Goal: Task Accomplishment & Management: Manage account settings

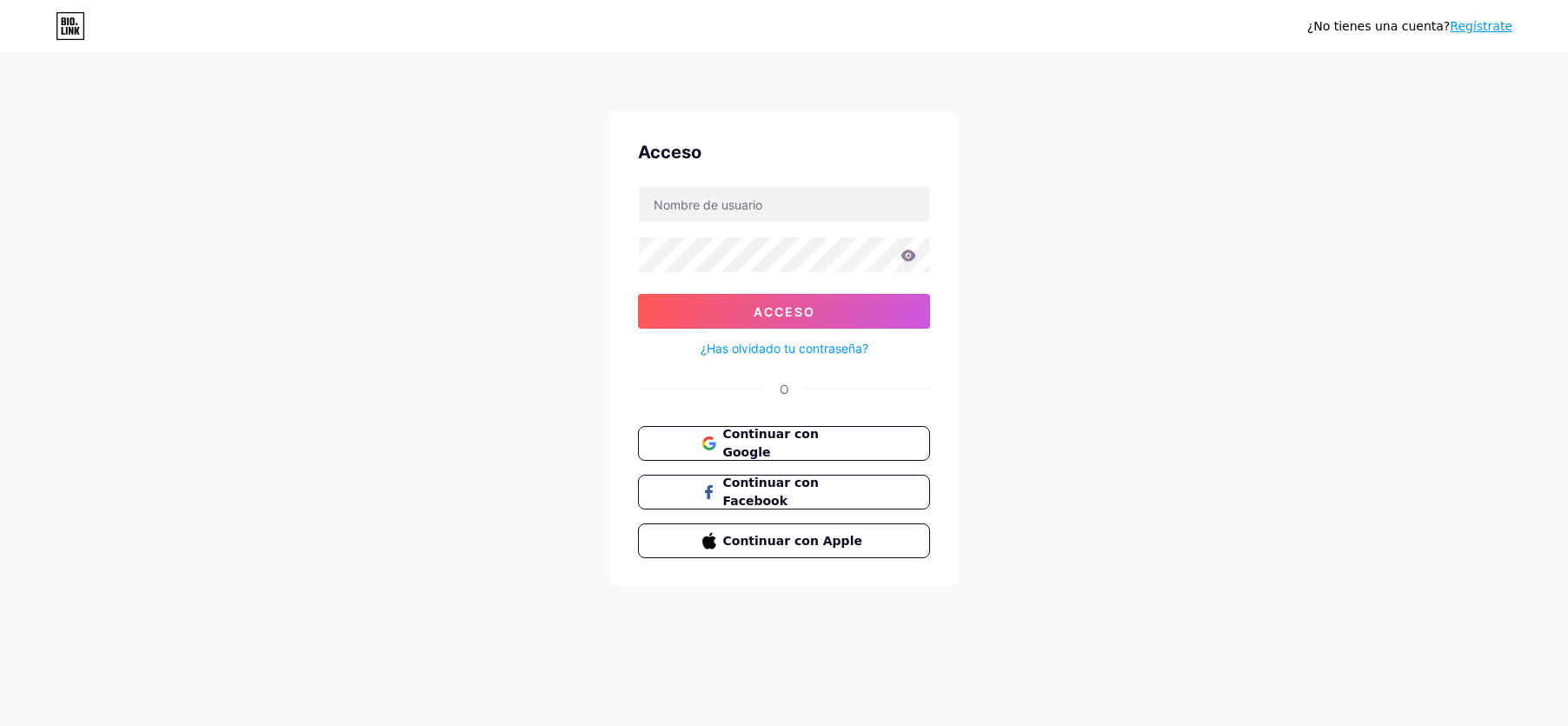
click at [1103, 286] on div "¿No tienes una cuenta? Regístrate Acceso Acceso ¿Has olvidado tu contraseña? O …" at bounding box center [784, 321] width 1568 height 642
click at [733, 443] on font "Continuar con Google" at bounding box center [770, 443] width 98 height 33
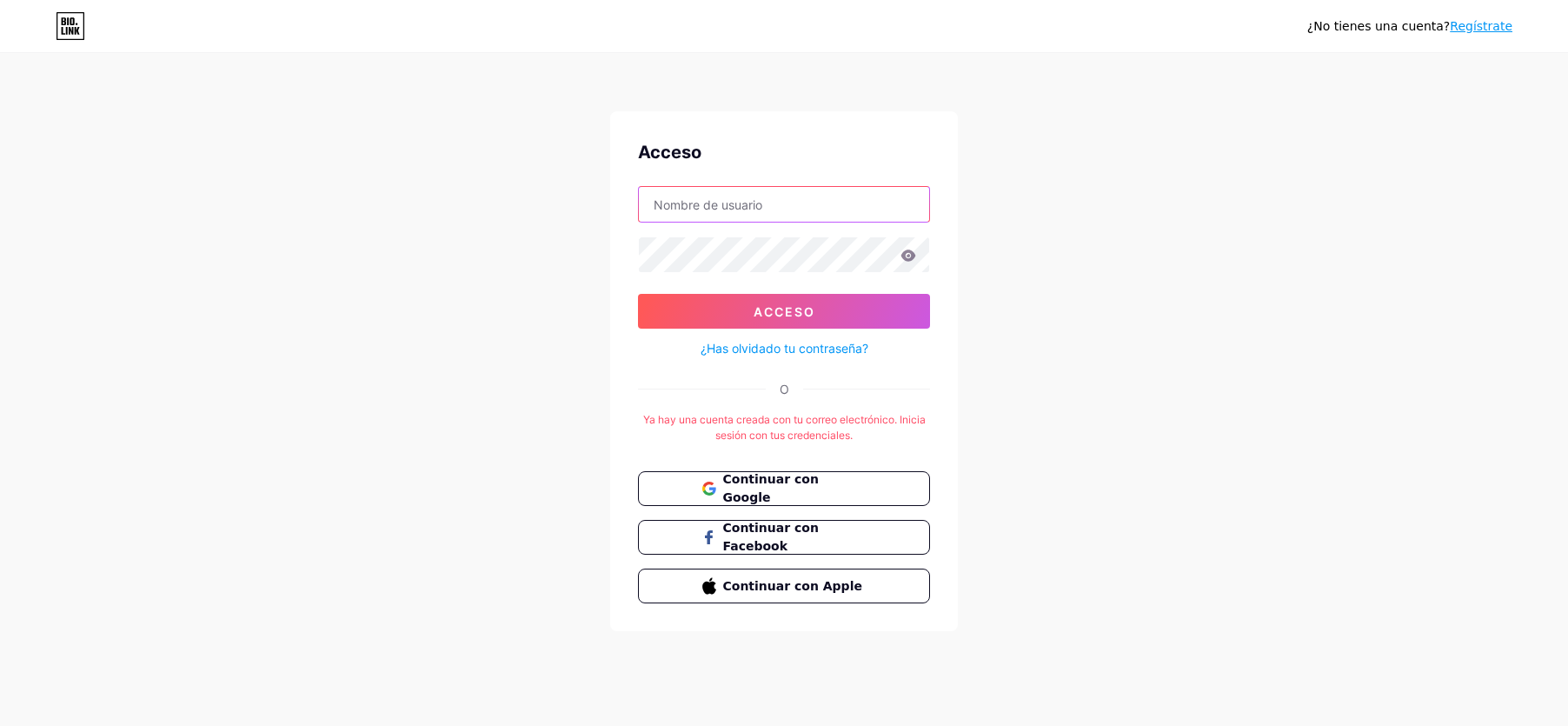
click at [787, 209] on input "text" at bounding box center [784, 205] width 291 height 35
type input "skyargdesigns@gmail.com"
click at [777, 494] on font "Continuar con Google" at bounding box center [770, 489] width 98 height 33
click at [502, 457] on div "¿No tienes una cuenta? Regístrate Acceso Acceso ¿Has olvidado tu contraseña? O …" at bounding box center [784, 344] width 1568 height 688
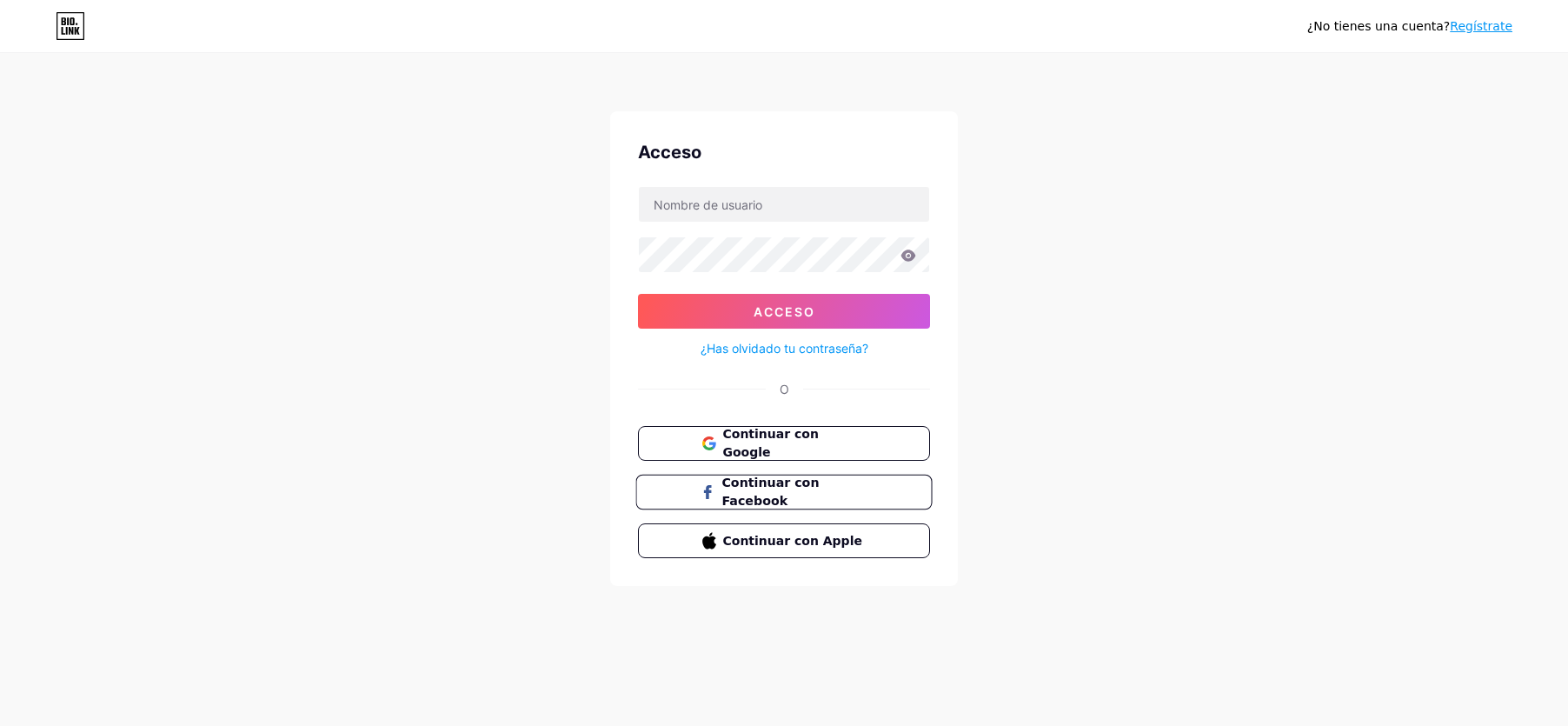
click at [780, 482] on span "Continuar con Facebook" at bounding box center [794, 493] width 145 height 37
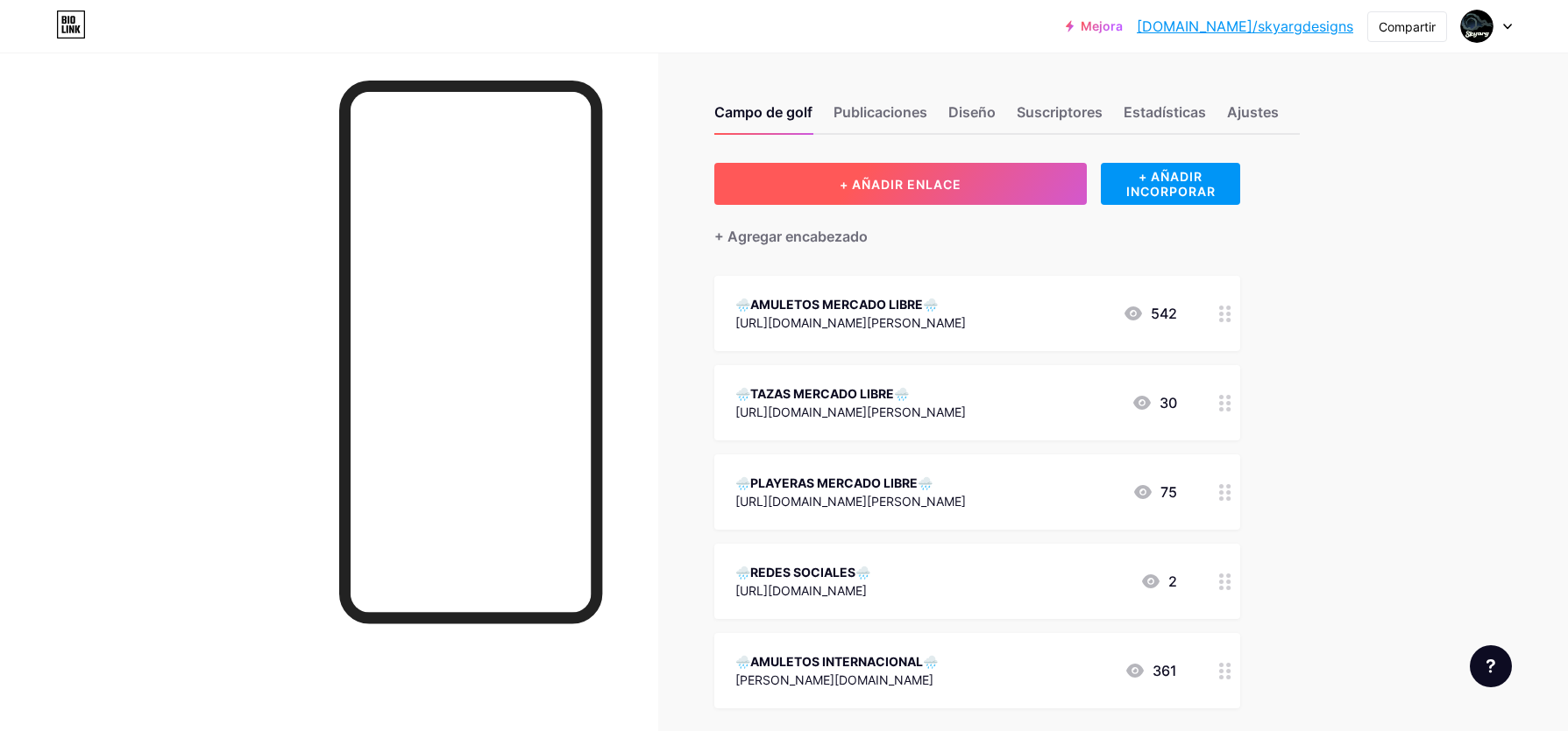
click at [921, 187] on font "+ AÑADIR ENLACE" at bounding box center [901, 184] width 122 height 15
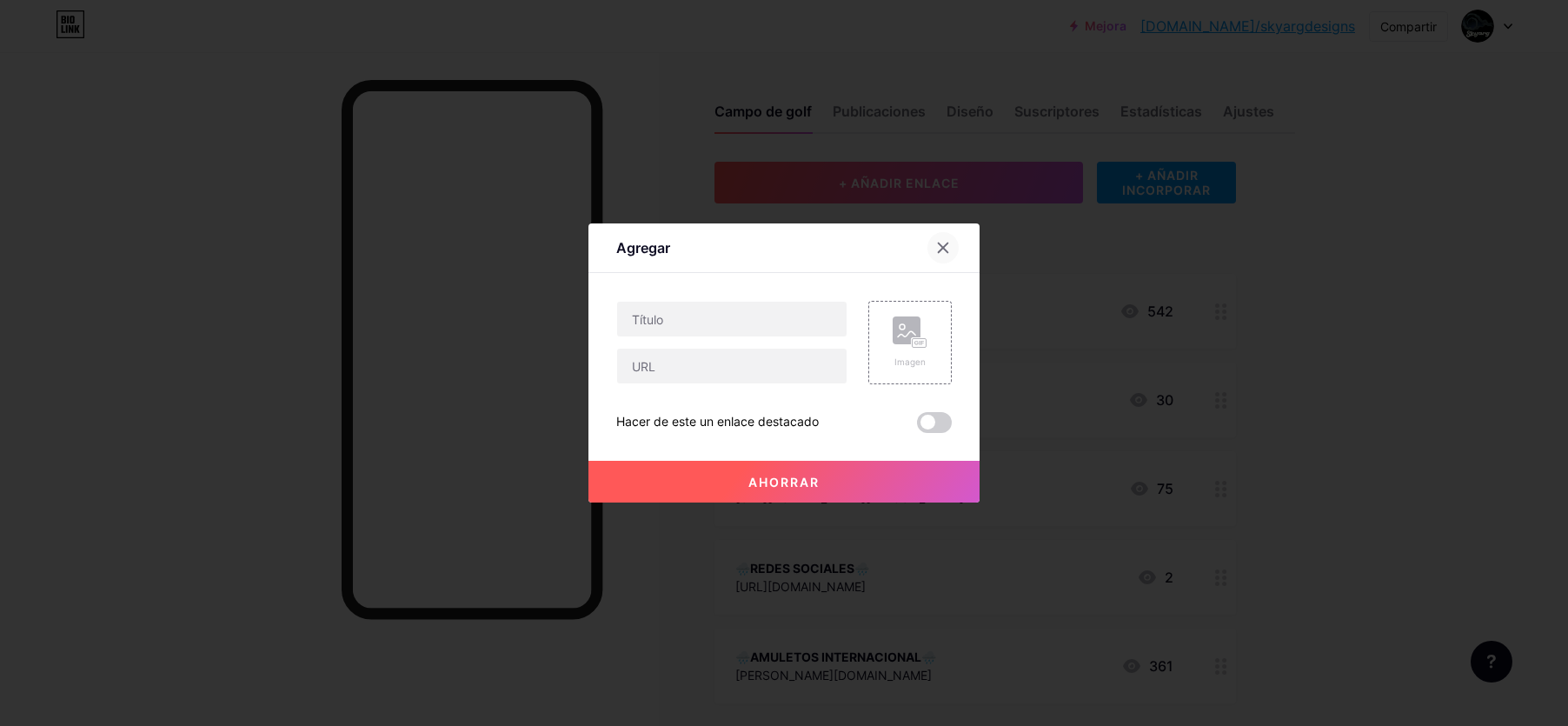
click at [940, 252] on icon at bounding box center [944, 248] width 9 height 9
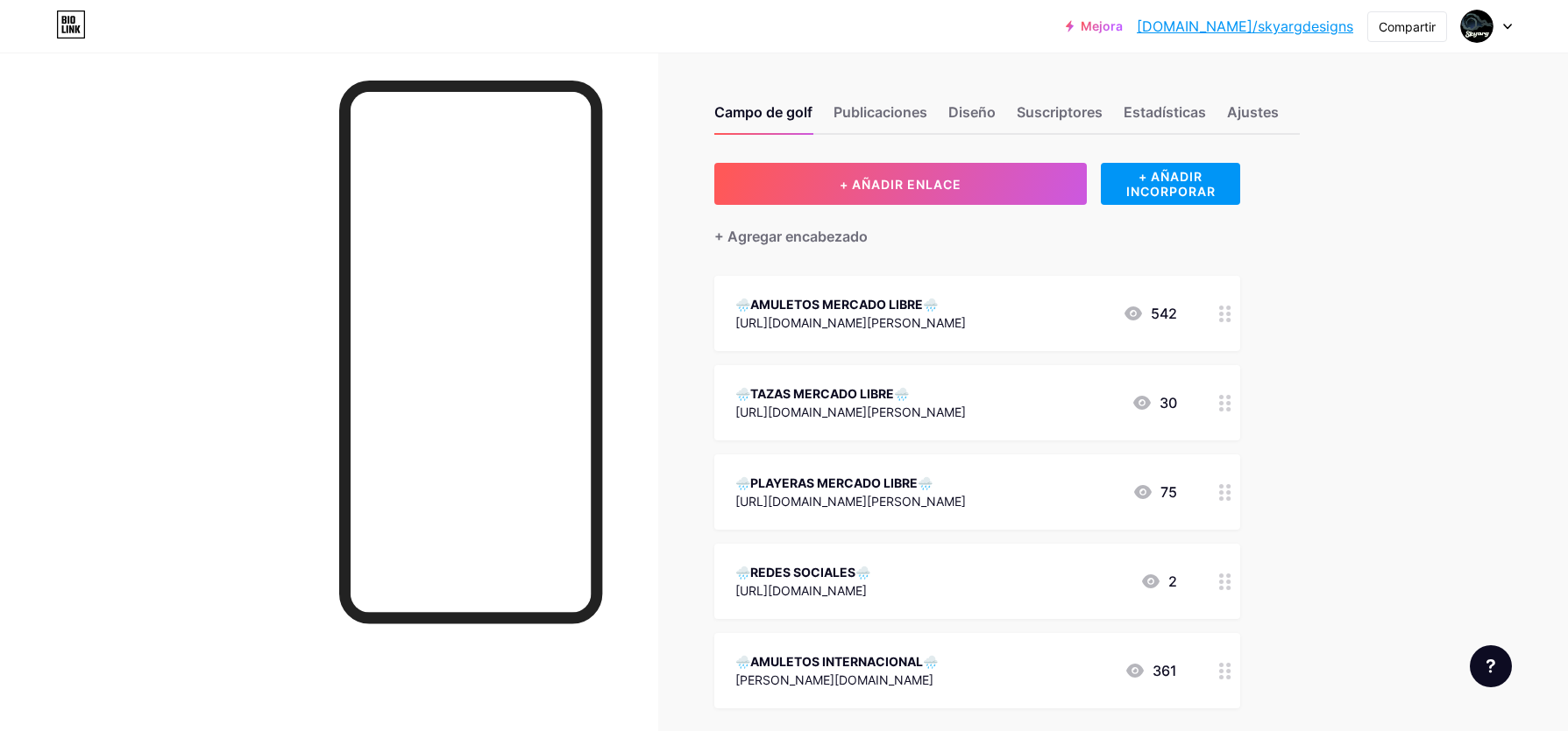
click at [958, 296] on div "🌧️AMULETOS MERCADO LIBRE🌧️" at bounding box center [850, 305] width 230 height 18
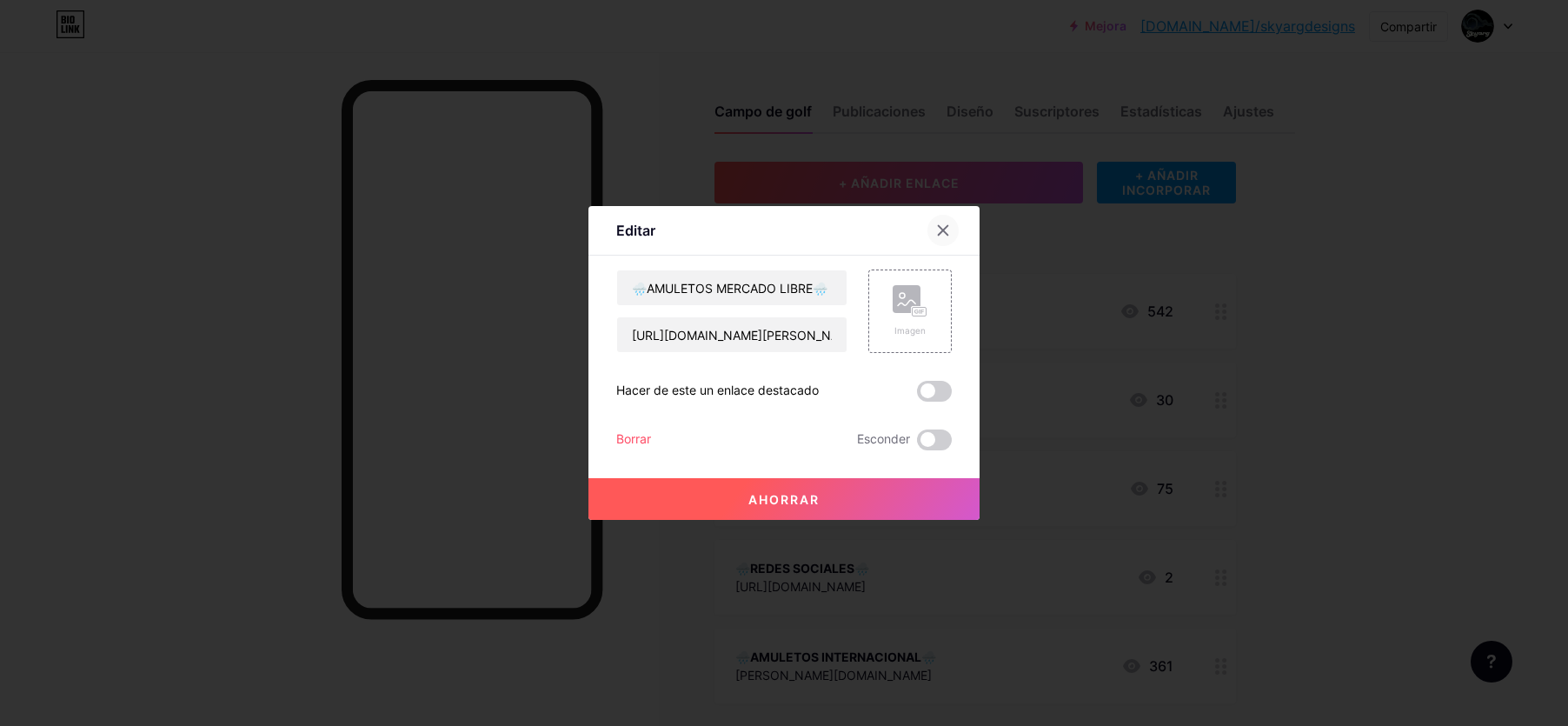
click at [941, 231] on icon at bounding box center [944, 230] width 9 height 9
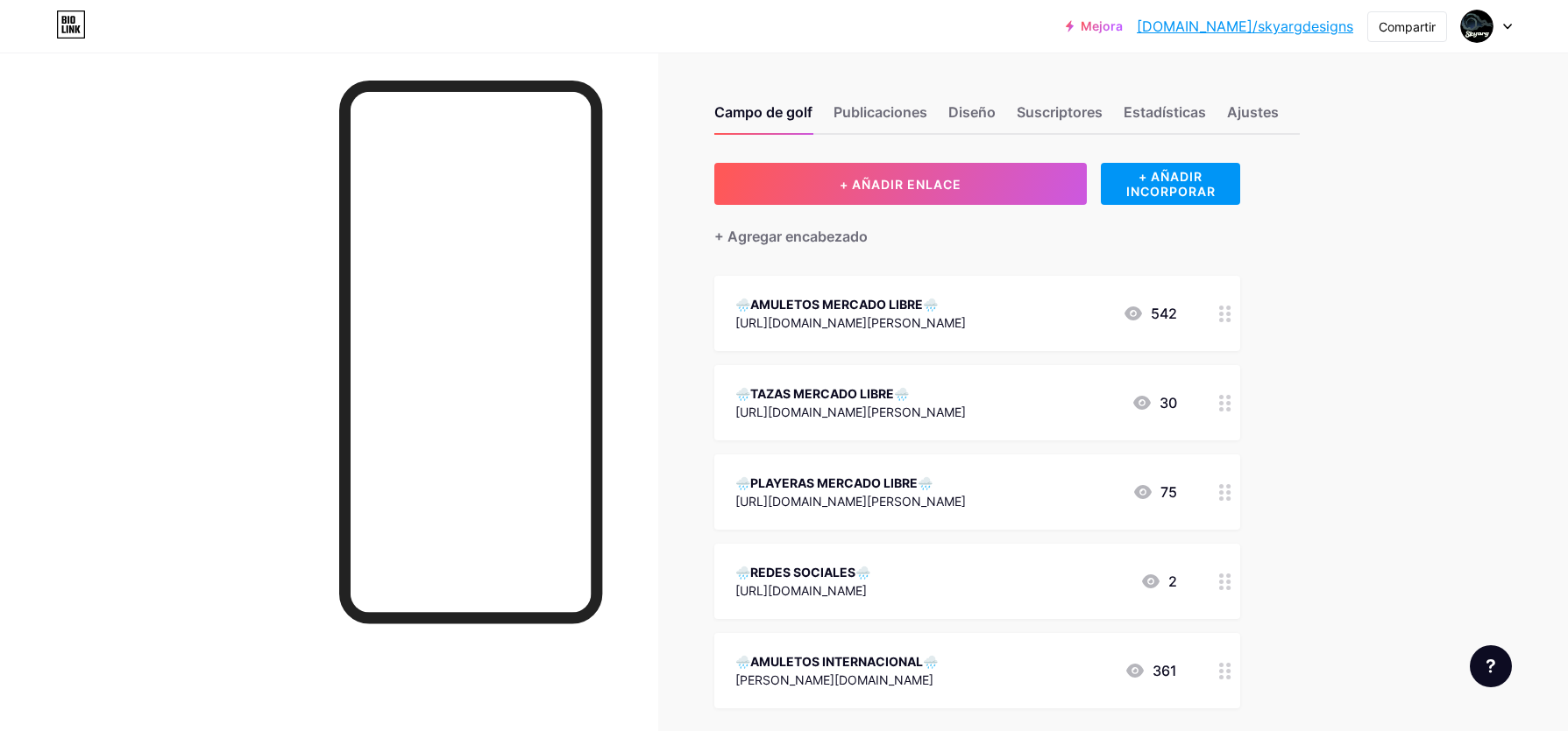
click at [1360, 361] on div "Campo de golf Publicaciones Diseño Suscriptores Estadísticas Ajustes + AÑADIR E…" at bounding box center [686, 519] width 1374 height 934
click at [966, 297] on div "🌧️AMULETOS MERCADO LIBRE🌧️" at bounding box center [850, 305] width 230 height 18
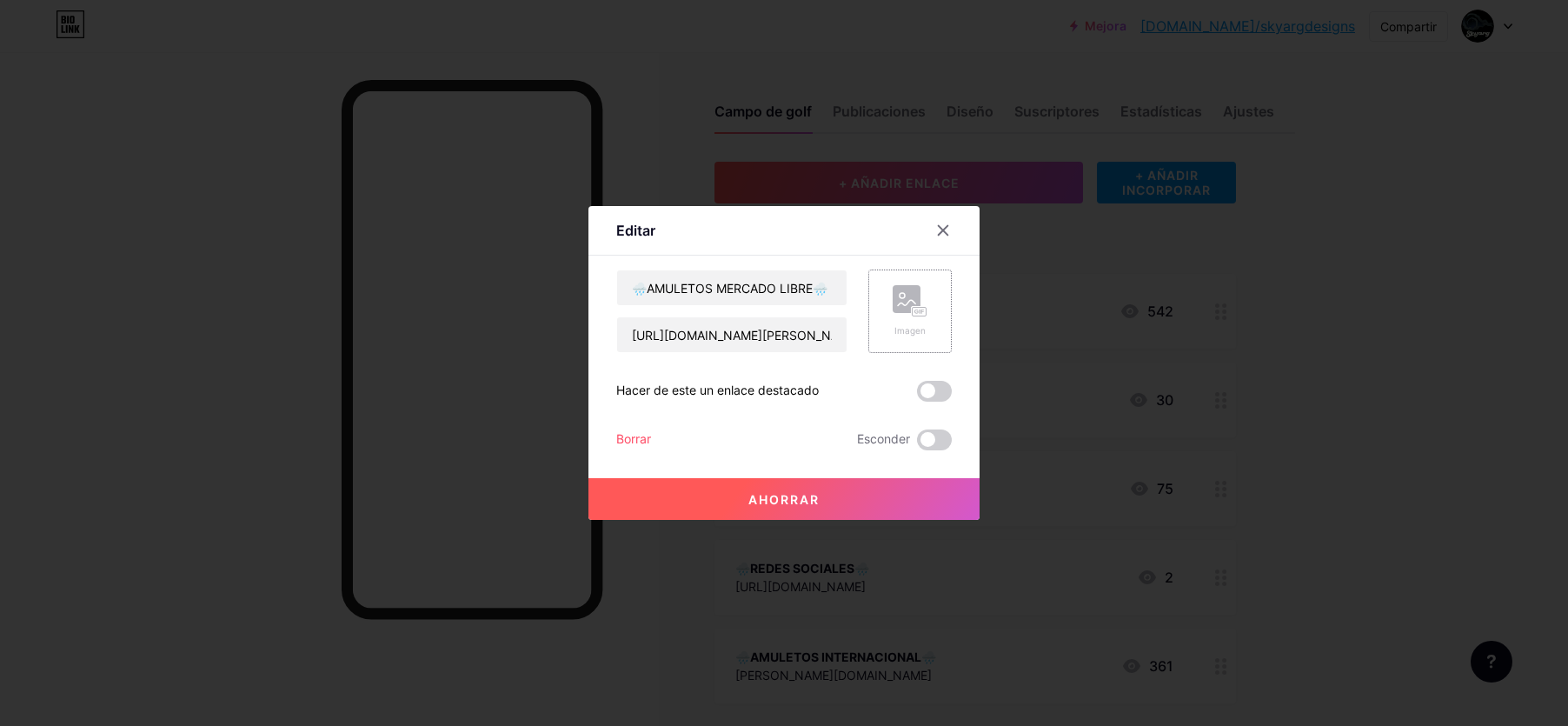
click at [924, 304] on icon at bounding box center [910, 301] width 35 height 32
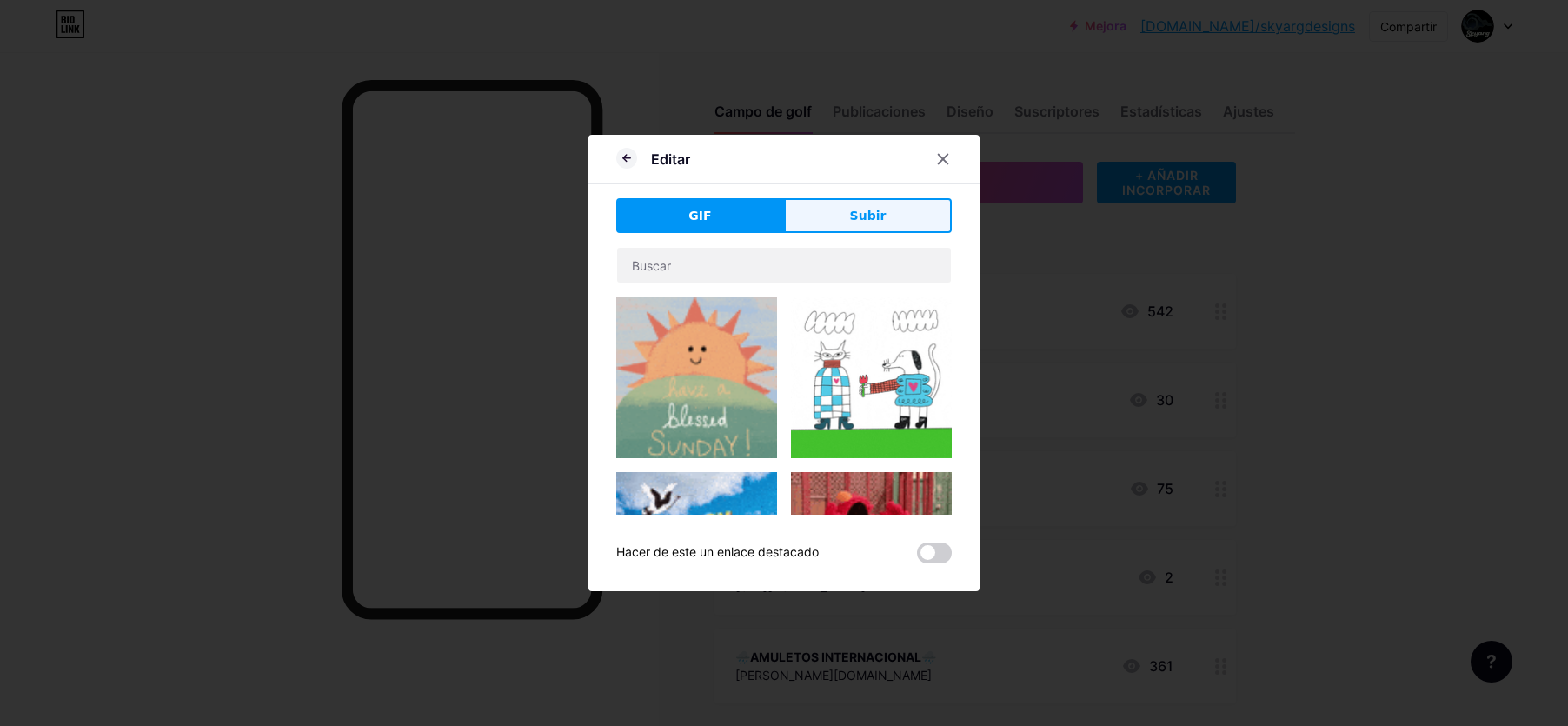
click at [849, 212] on button "Subir" at bounding box center [868, 216] width 168 height 35
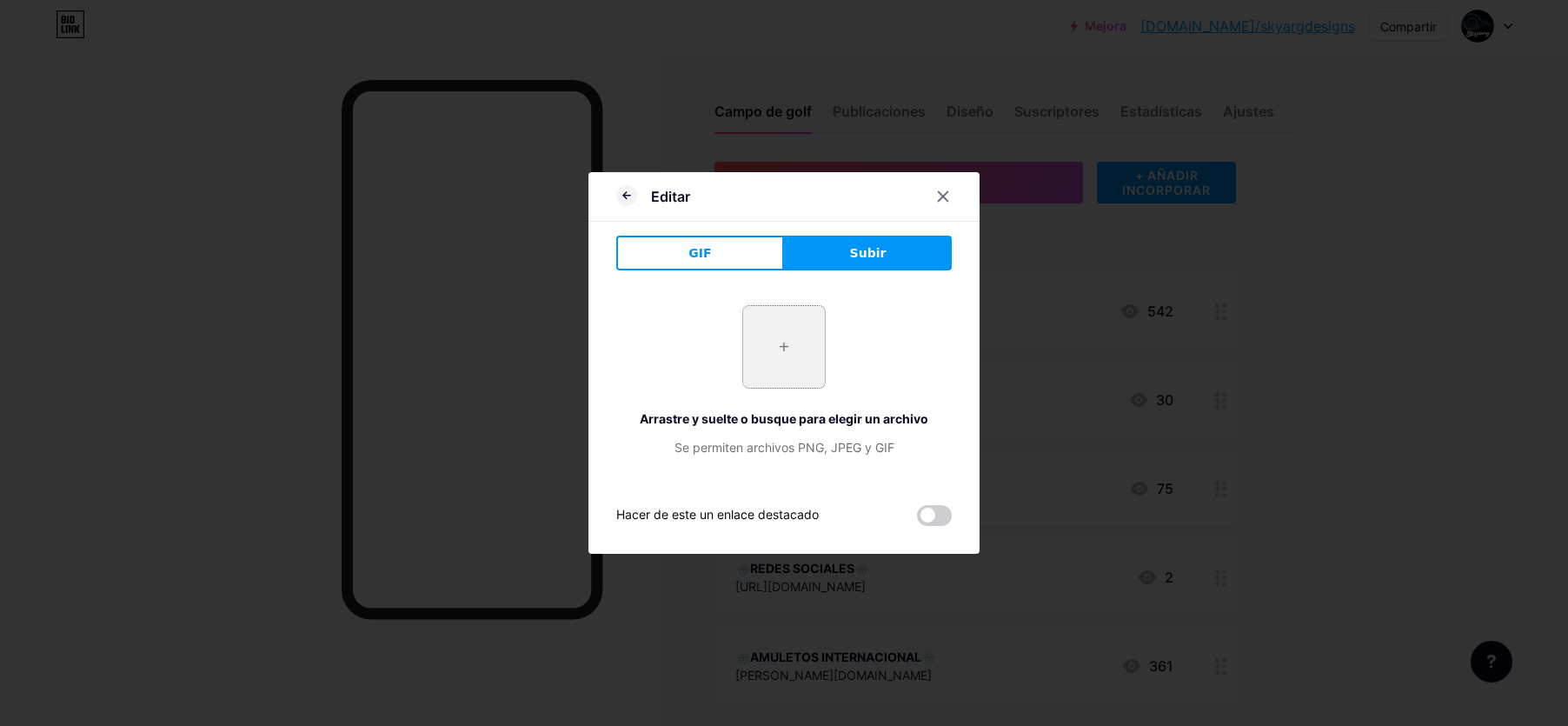
click at [789, 344] on input "file" at bounding box center [784, 347] width 81 height 81
type input "C:\fakepath\7fc895eb-4e90-4ca1-be14-bca1d09b3134.jpg"
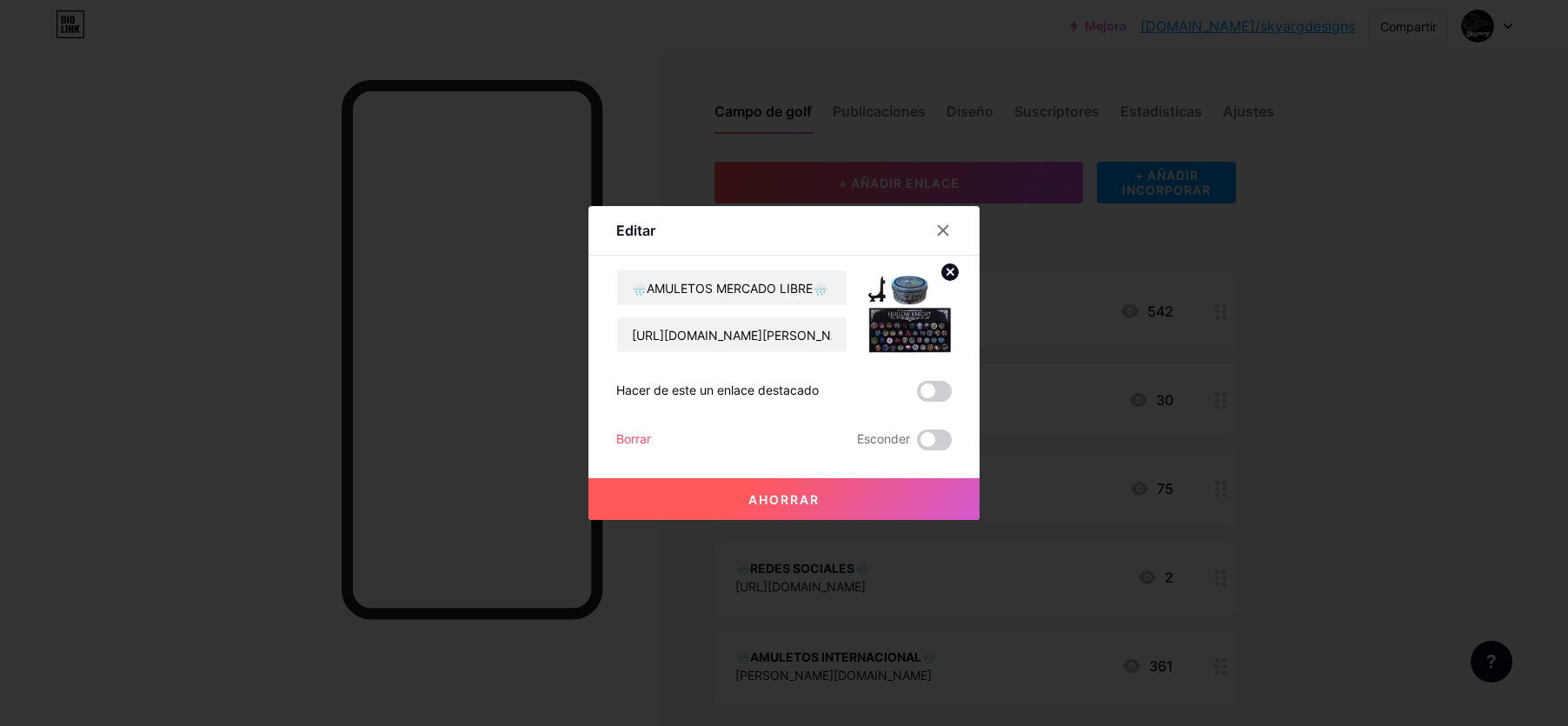
click at [705, 499] on button "Ahorrar" at bounding box center [784, 499] width 391 height 42
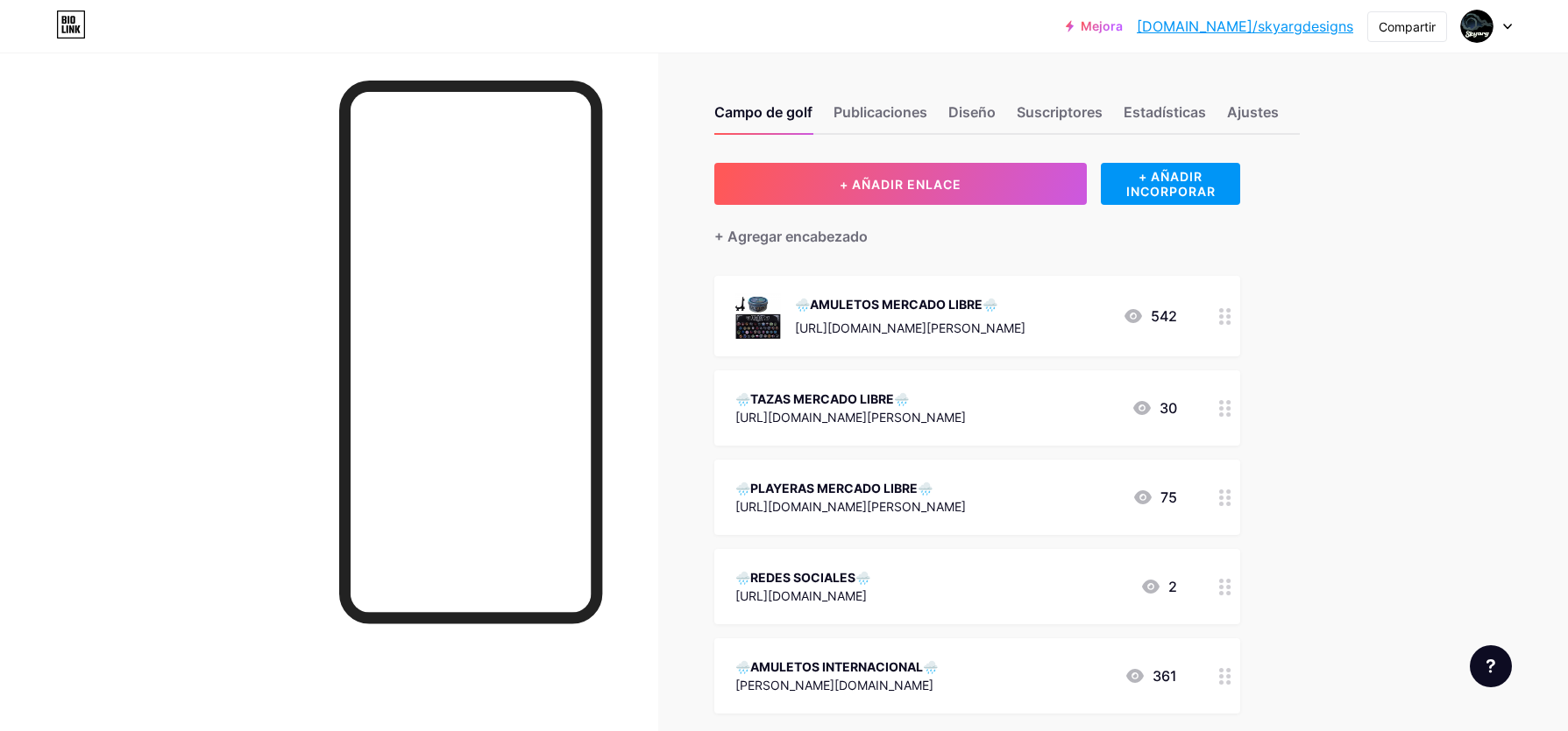
click at [1223, 406] on circle at bounding box center [1222, 408] width 5 height 5
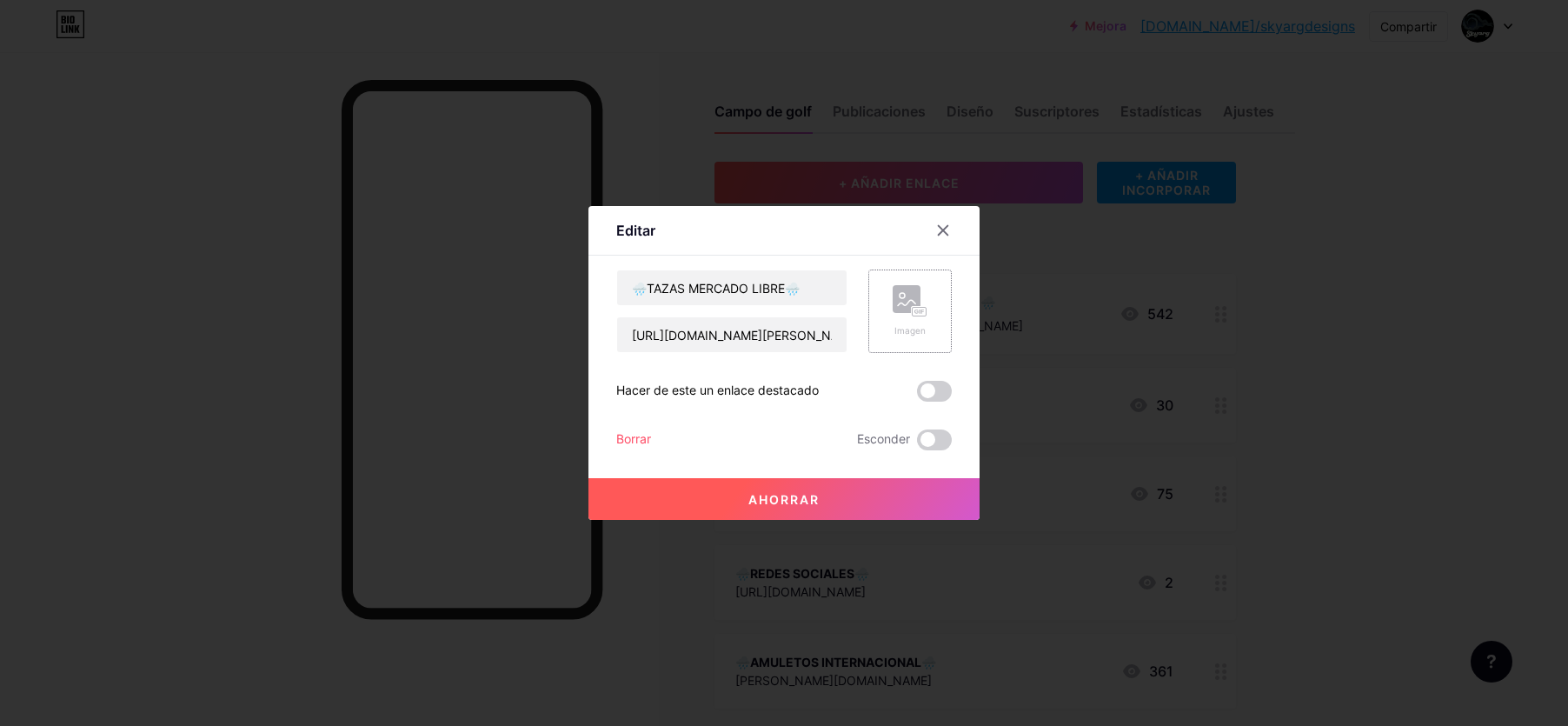
click at [923, 320] on div "Imagen" at bounding box center [910, 311] width 35 height 52
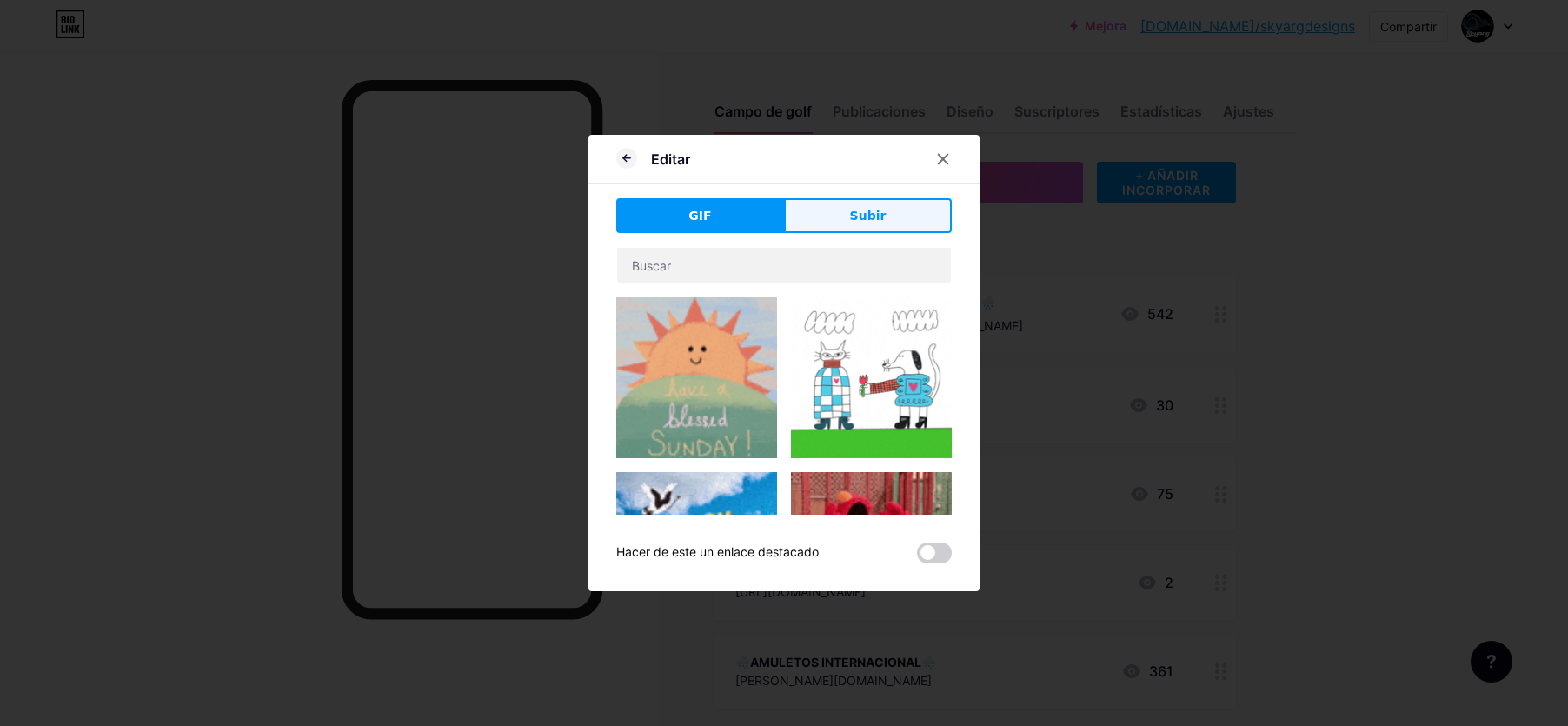
click at [830, 208] on button "Subir" at bounding box center [868, 216] width 168 height 35
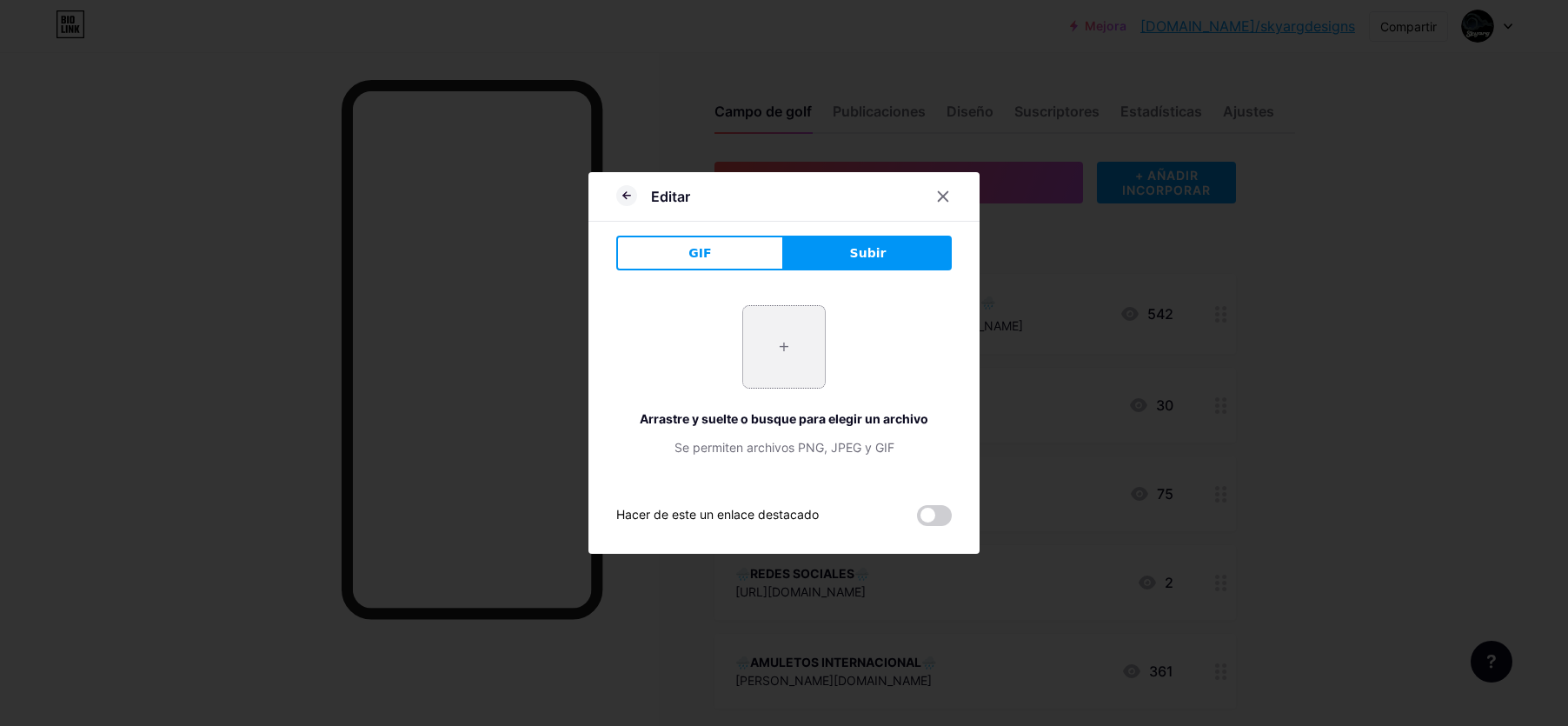
click at [810, 348] on input "file" at bounding box center [784, 347] width 81 height 81
type input "C:\fakepath\tazas.jpg"
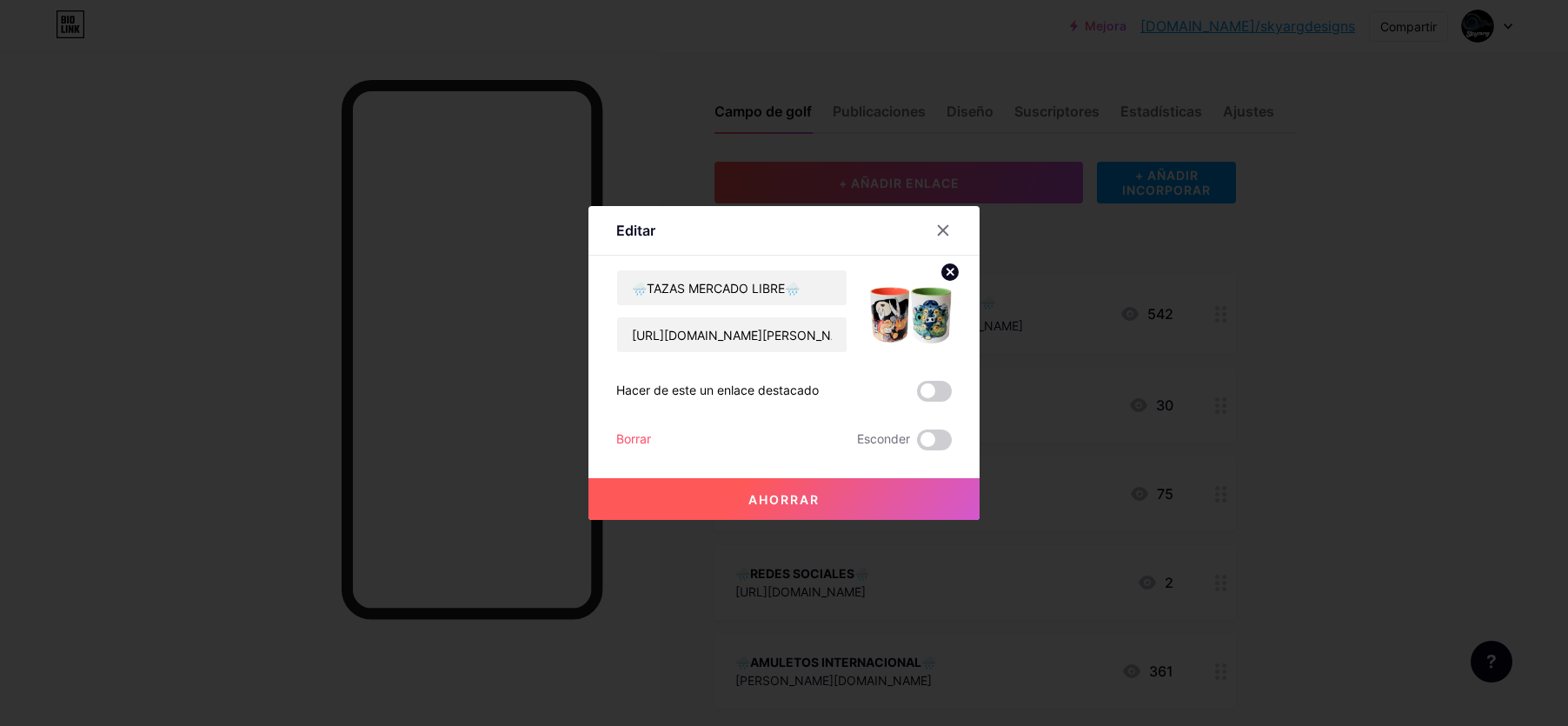
click at [872, 502] on button "Ahorrar" at bounding box center [784, 499] width 391 height 42
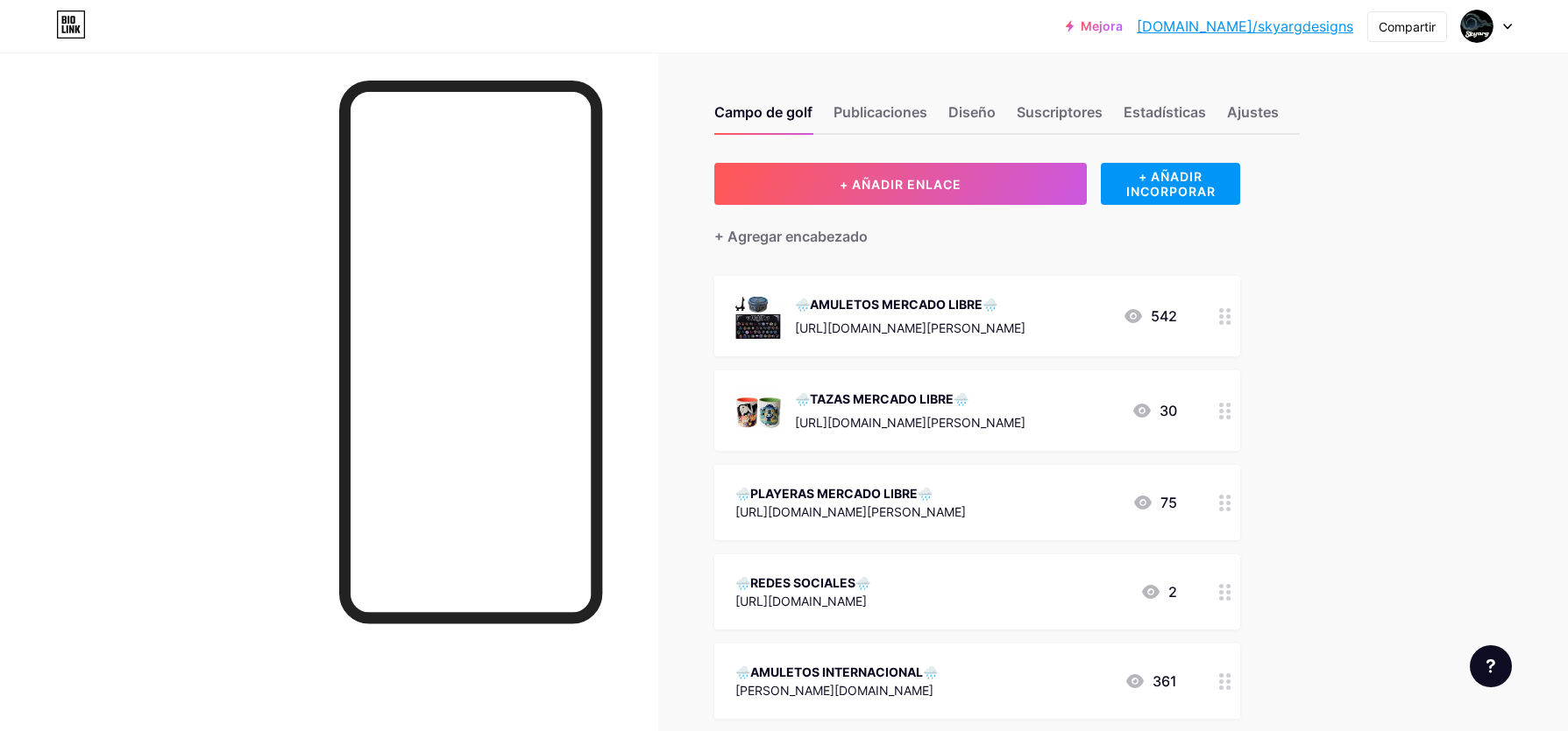
click at [1229, 511] on div at bounding box center [1225, 503] width 29 height 75
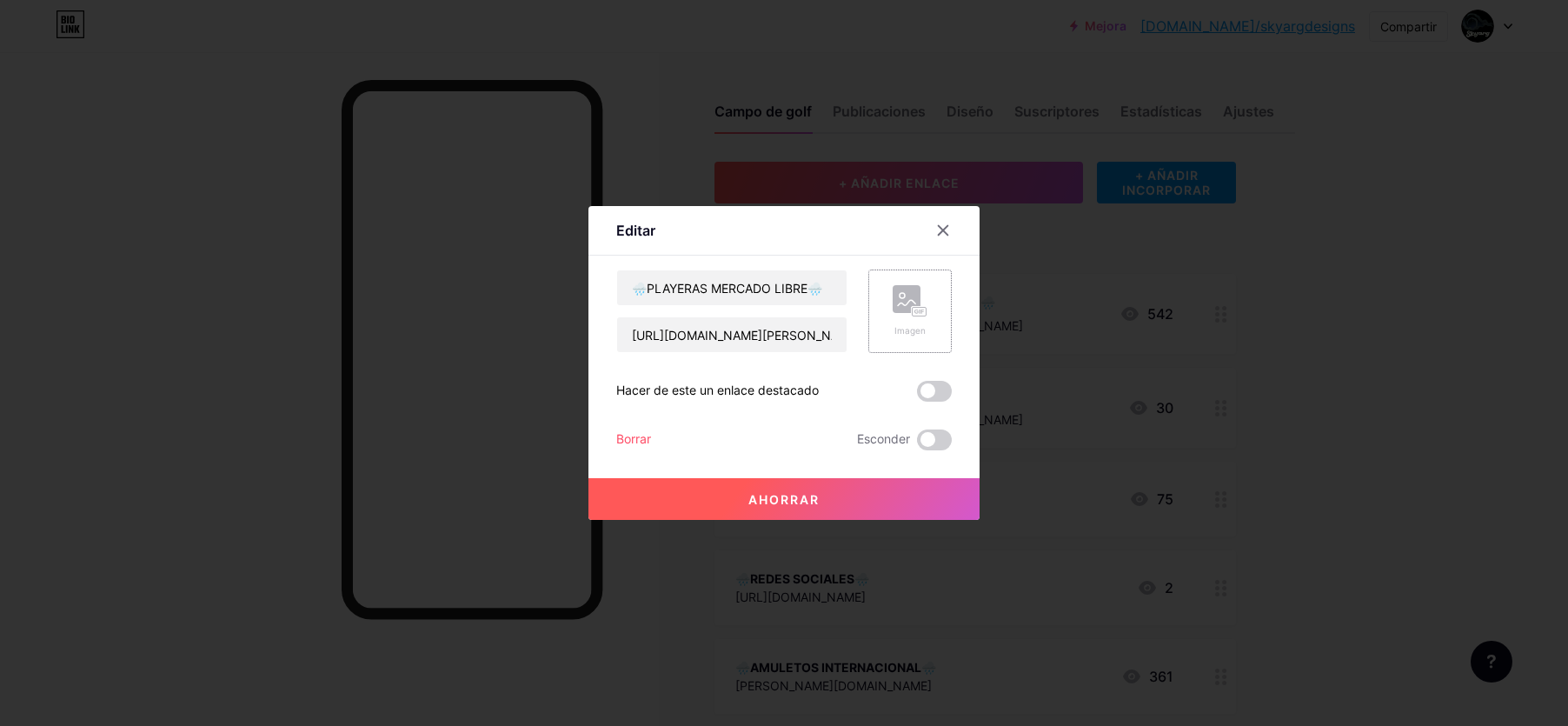
click at [883, 318] on div "Imagen" at bounding box center [910, 311] width 83 height 83
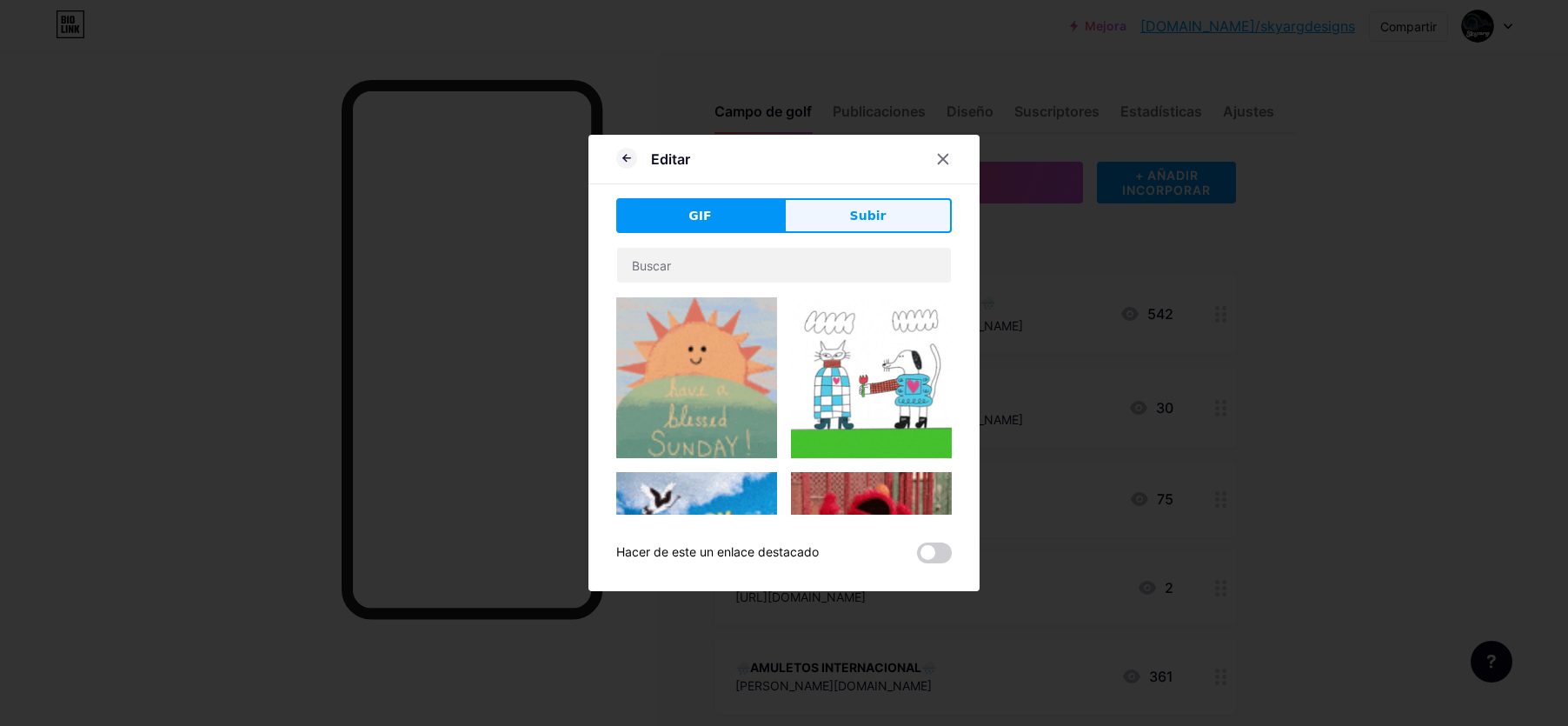
click at [862, 212] on font "Subir" at bounding box center [869, 215] width 37 height 14
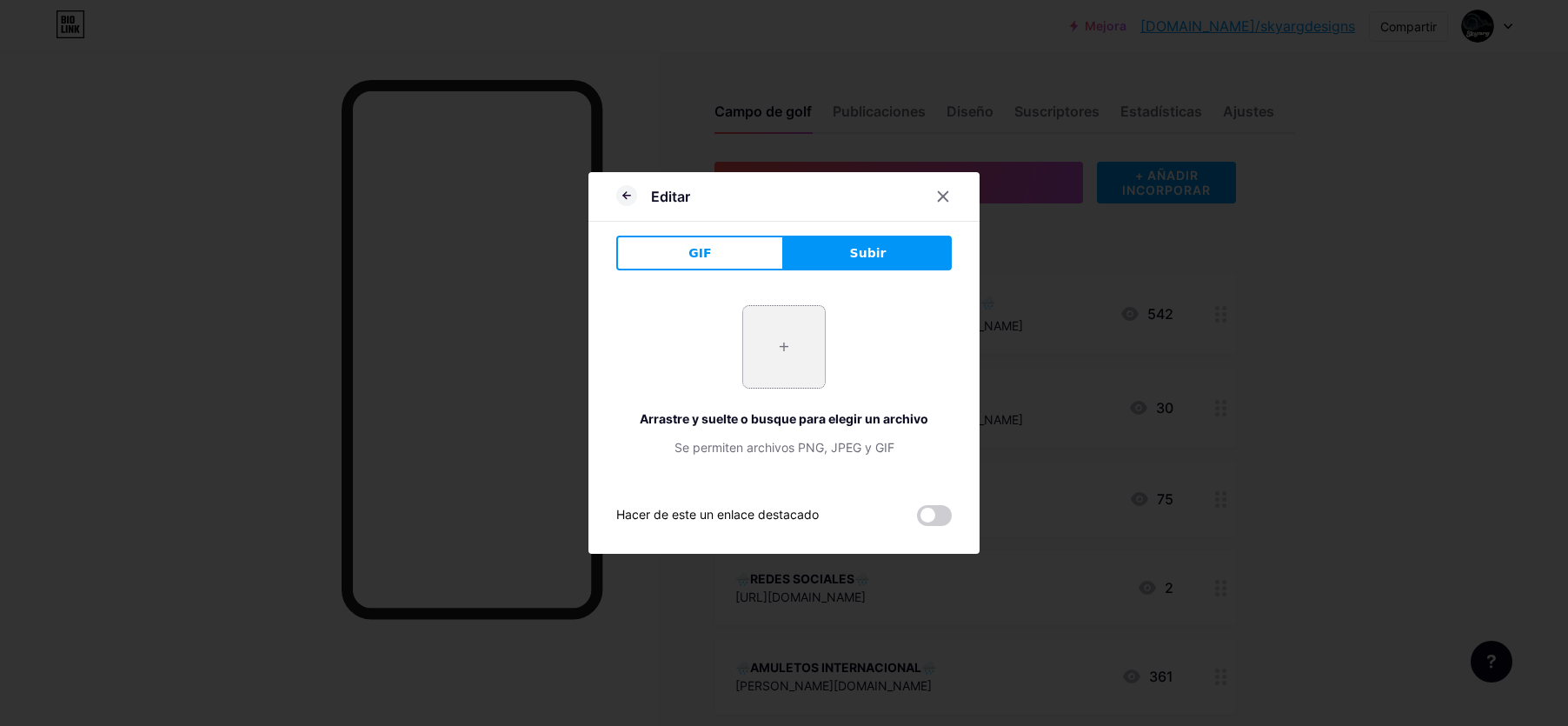
click at [784, 358] on input "file" at bounding box center [784, 347] width 81 height 81
type input "C:\fakepath\camisast.jpg"
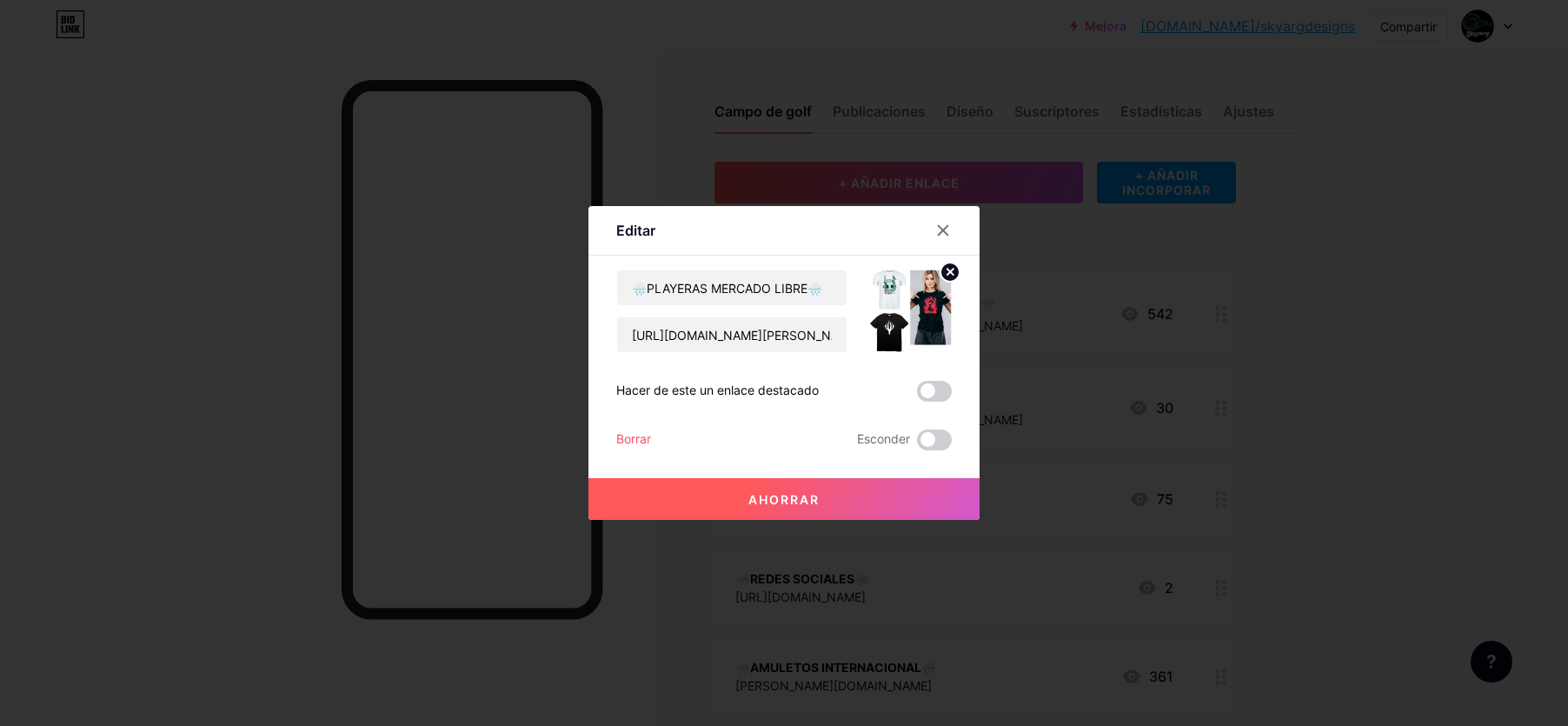
click at [835, 499] on button "Ahorrar" at bounding box center [784, 499] width 391 height 42
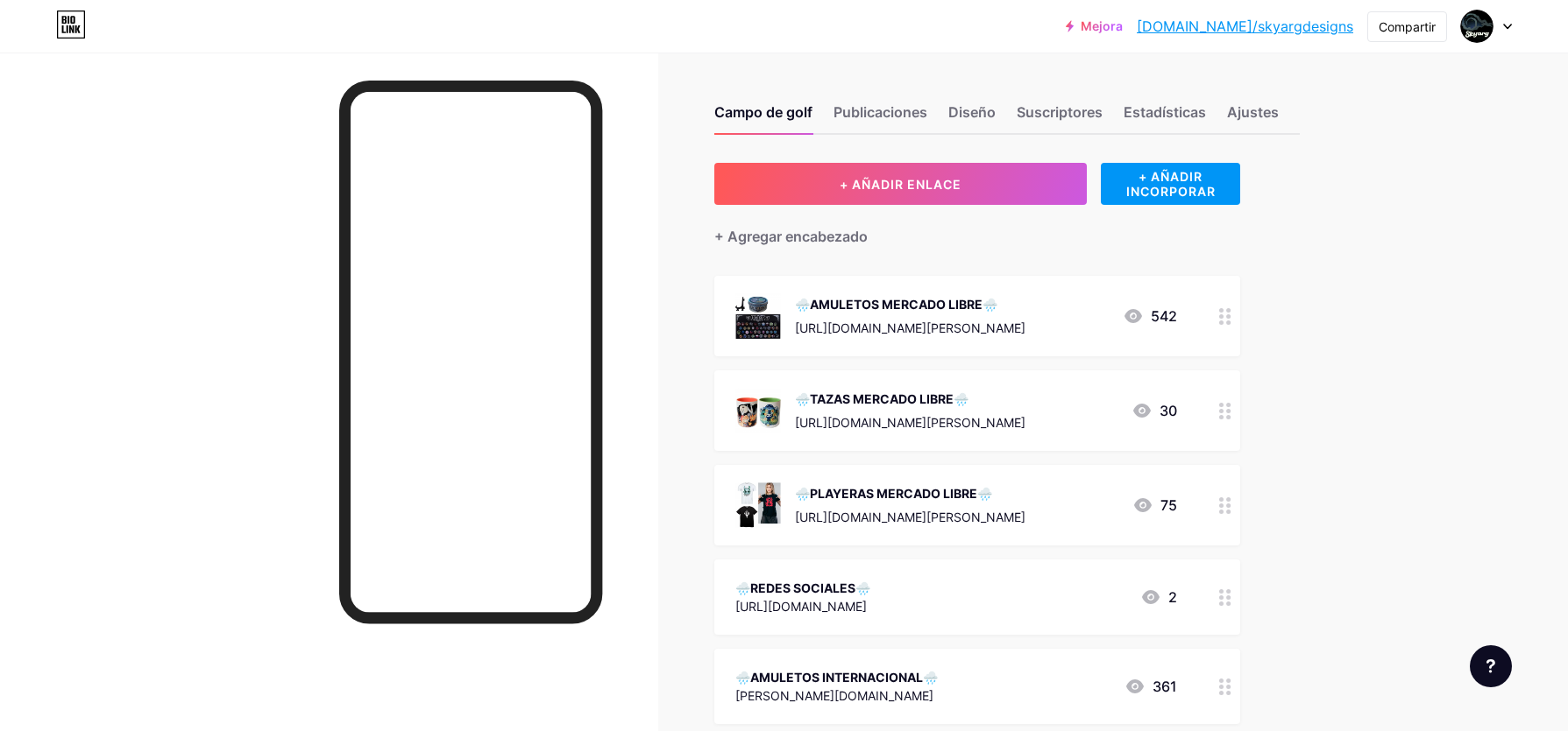
click at [1233, 605] on div at bounding box center [1225, 598] width 29 height 75
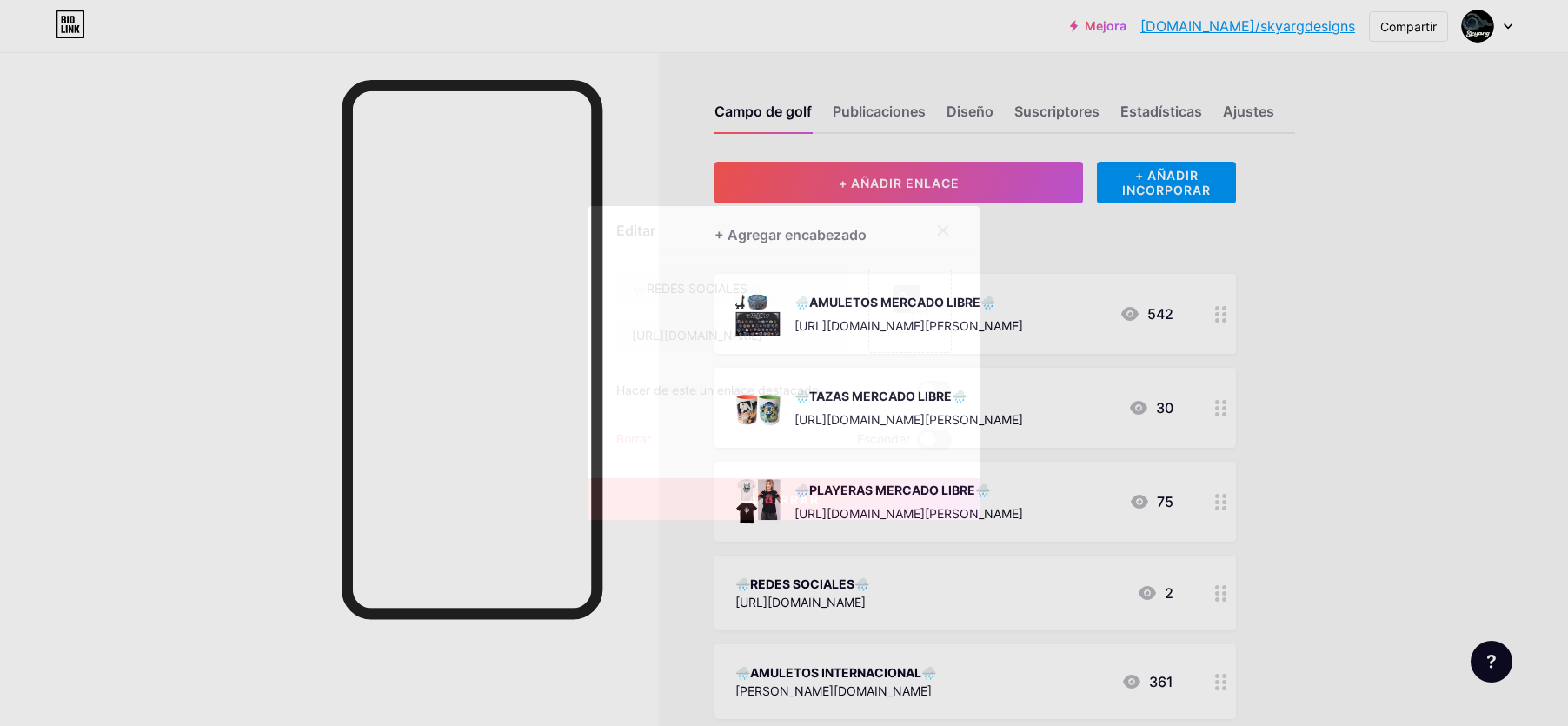
click at [638, 440] on font "Borrar" at bounding box center [634, 439] width 35 height 15
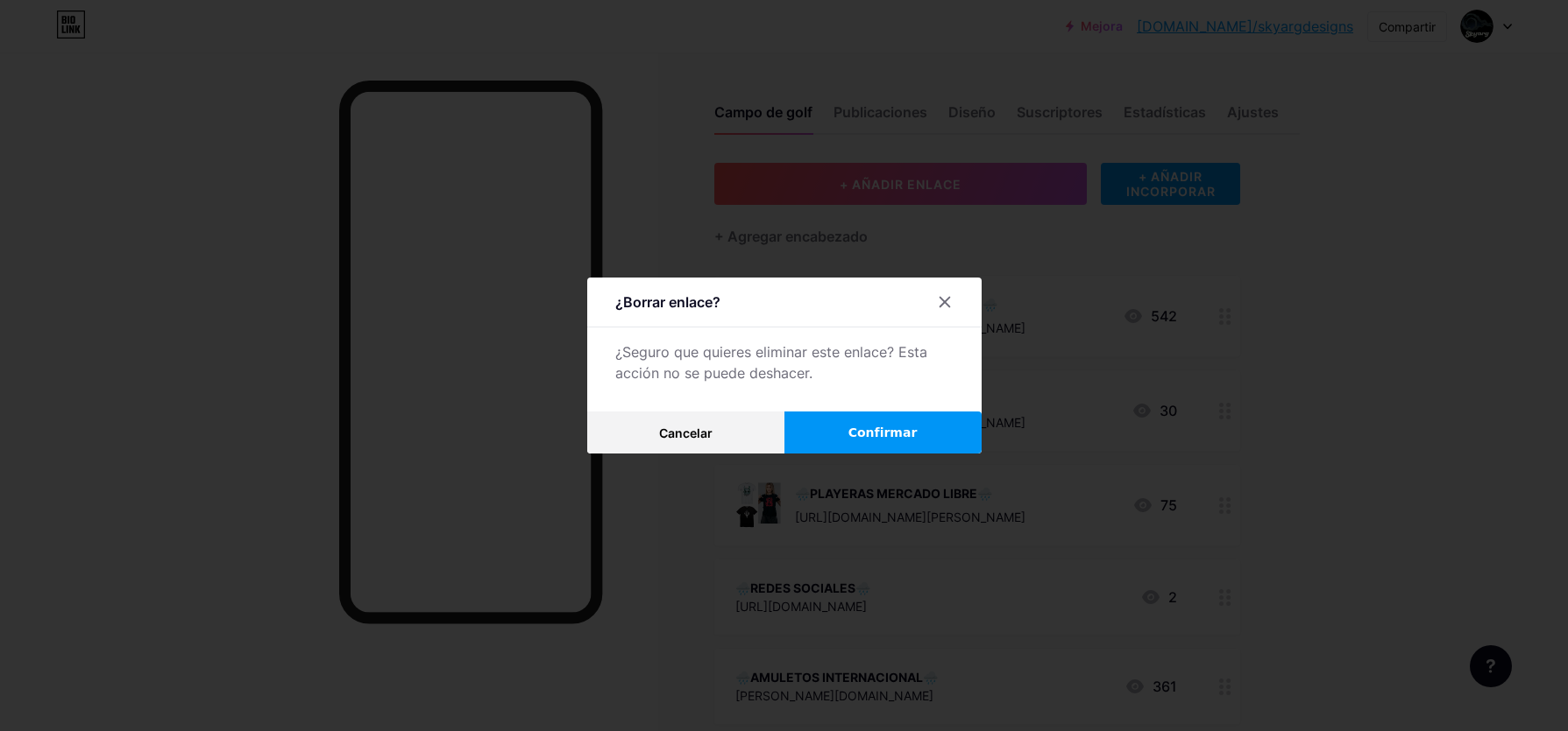
click at [877, 426] on font "Confirmar" at bounding box center [883, 432] width 69 height 14
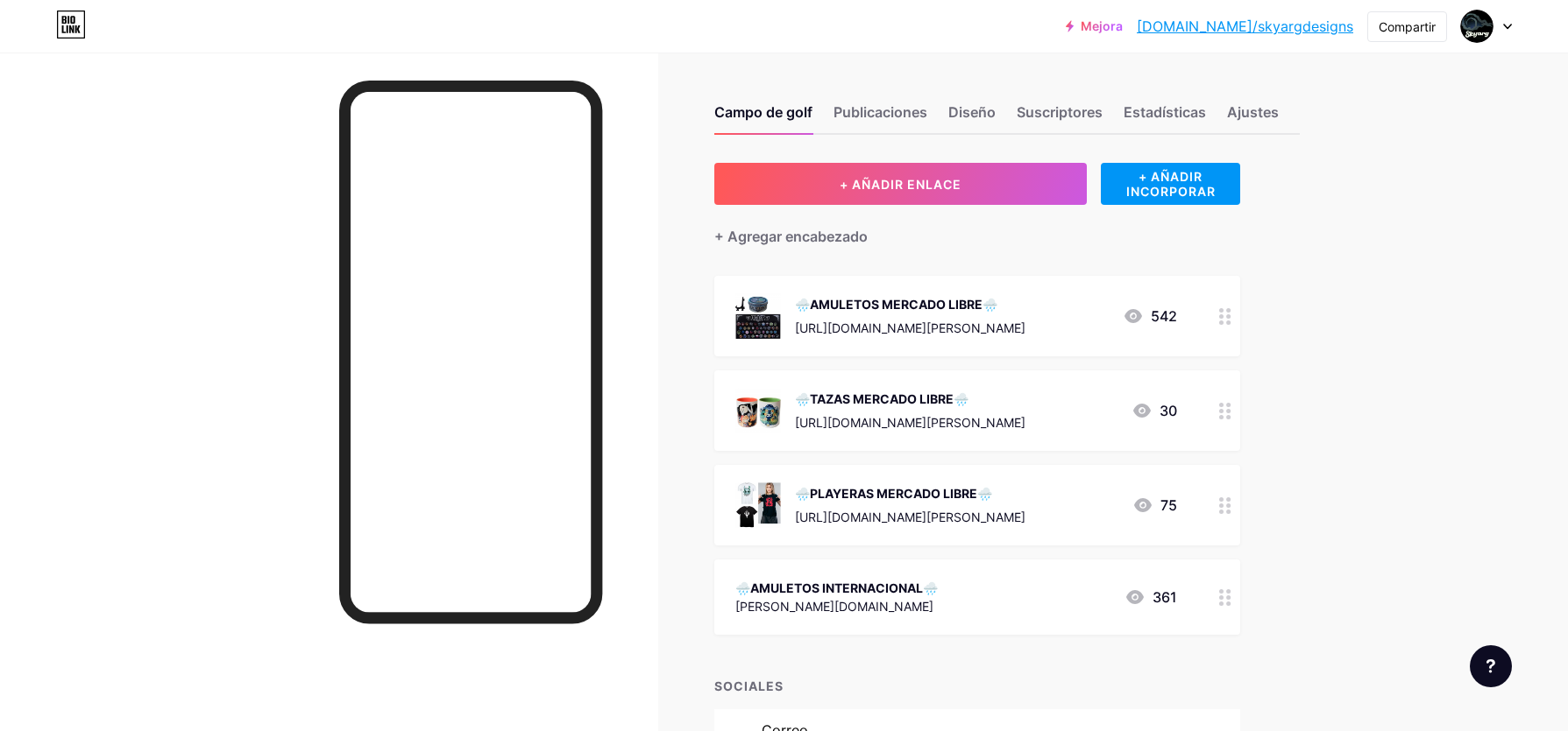
click at [1231, 603] on icon at bounding box center [1225, 598] width 12 height 17
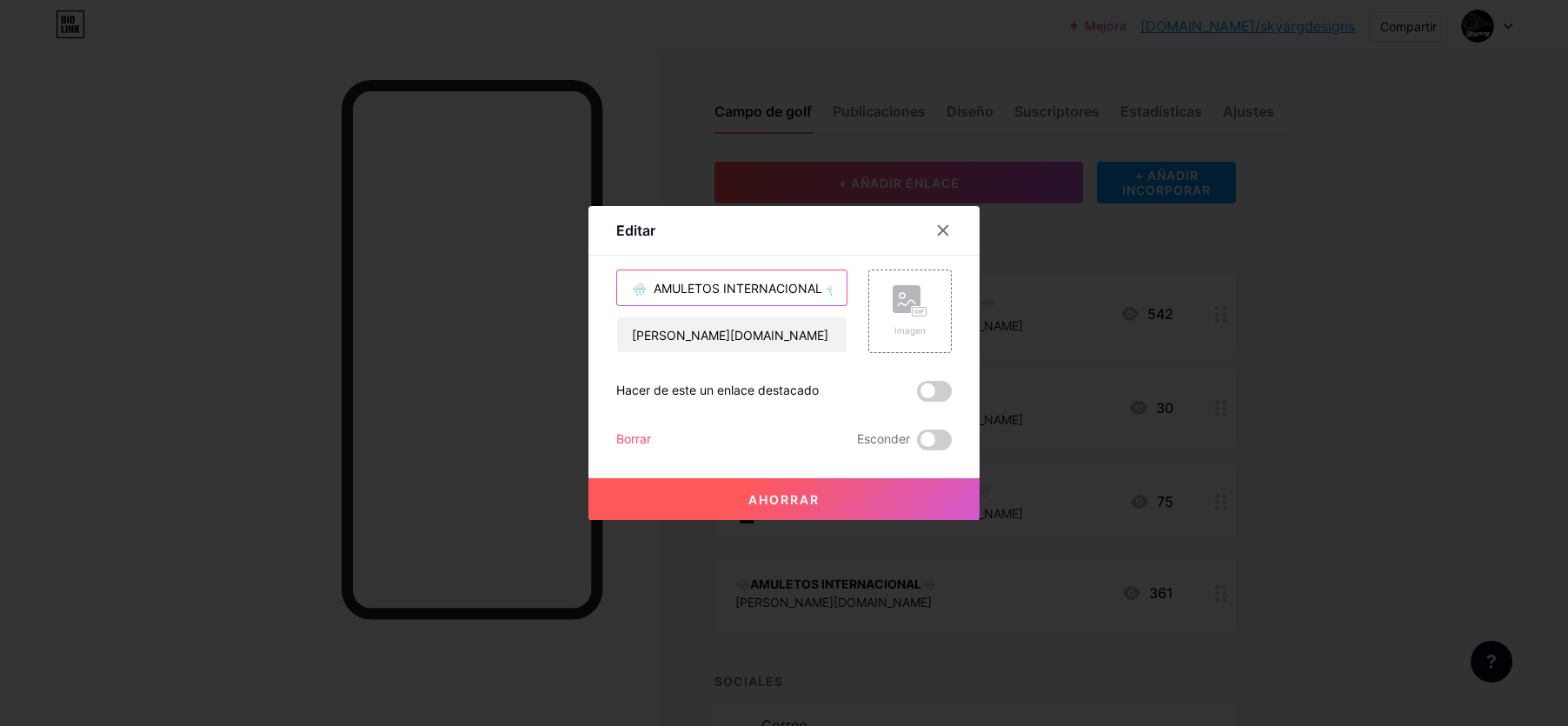
drag, startPoint x: 721, startPoint y: 289, endPoint x: 654, endPoint y: 296, distance: 67.4
click at [654, 296] on input "🌧️ AMULETOS INTERNACIONAL 🌧️" at bounding box center [732, 288] width 229 height 35
type input "🌧️ TIENDA INTERNACIONAL 🌧️"
click at [885, 331] on div "Imagen" at bounding box center [910, 311] width 83 height 83
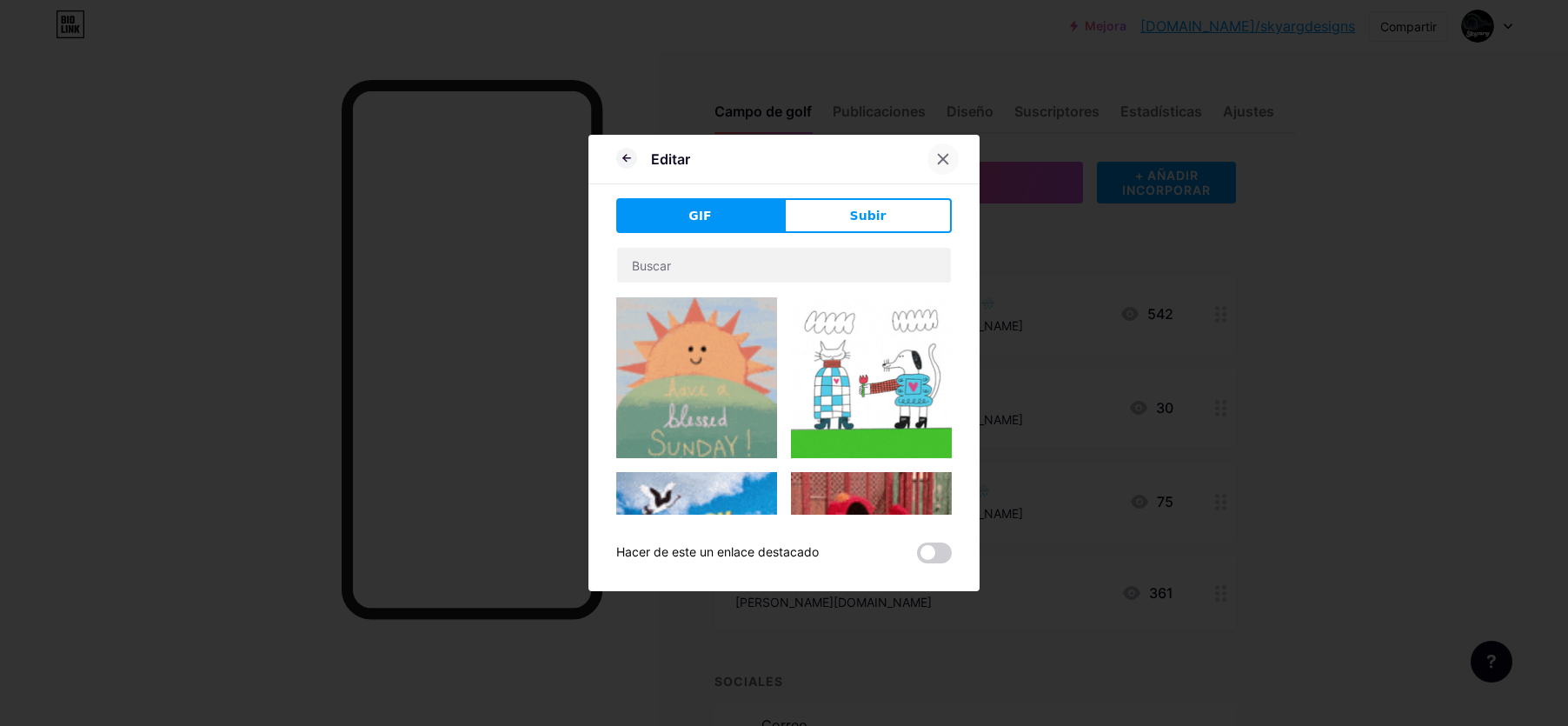
click at [943, 159] on icon at bounding box center [944, 159] width 9 height 9
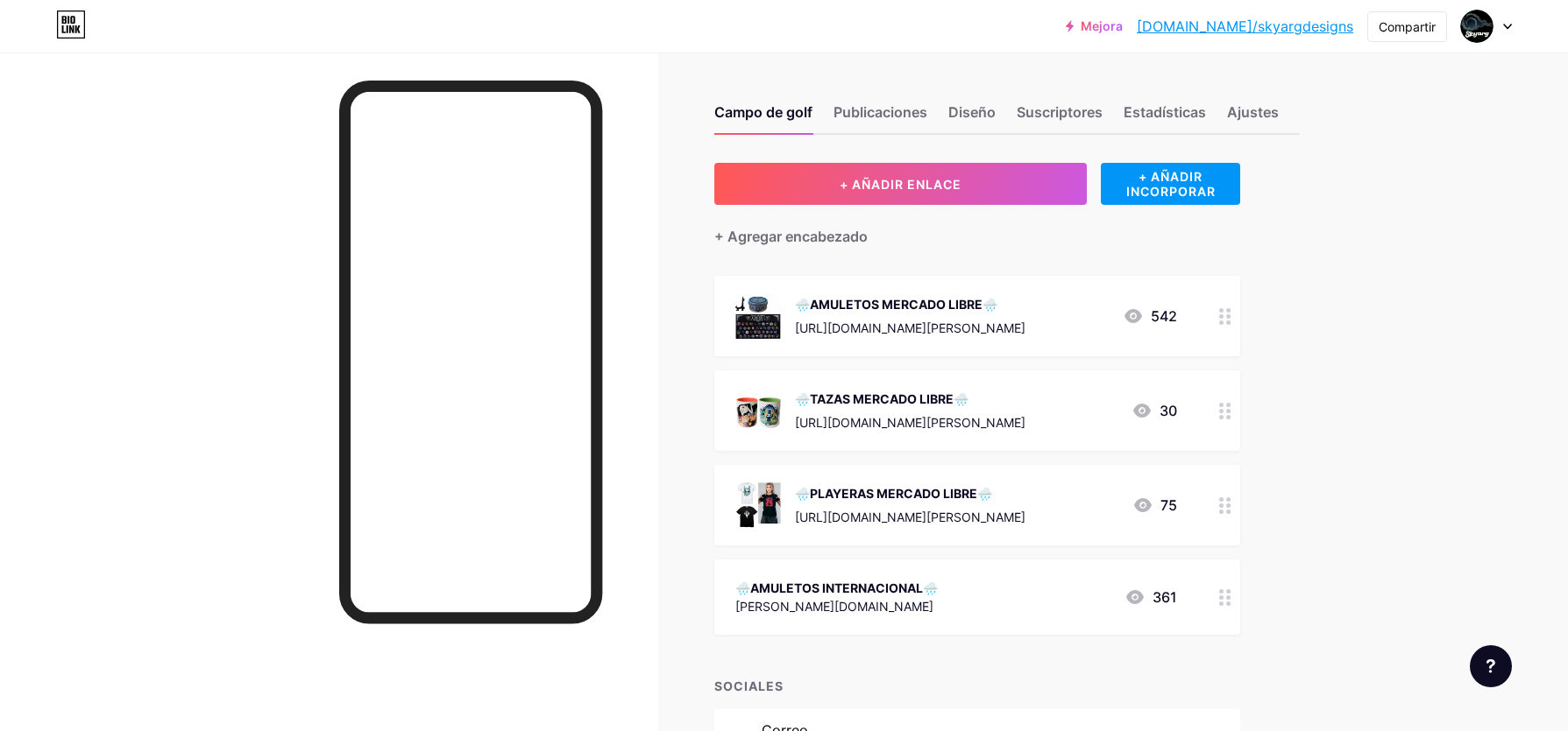
click at [925, 579] on div "🌧️AMULETOS INTERNACIONAL🌧️" at bounding box center [837, 588] width 203 height 18
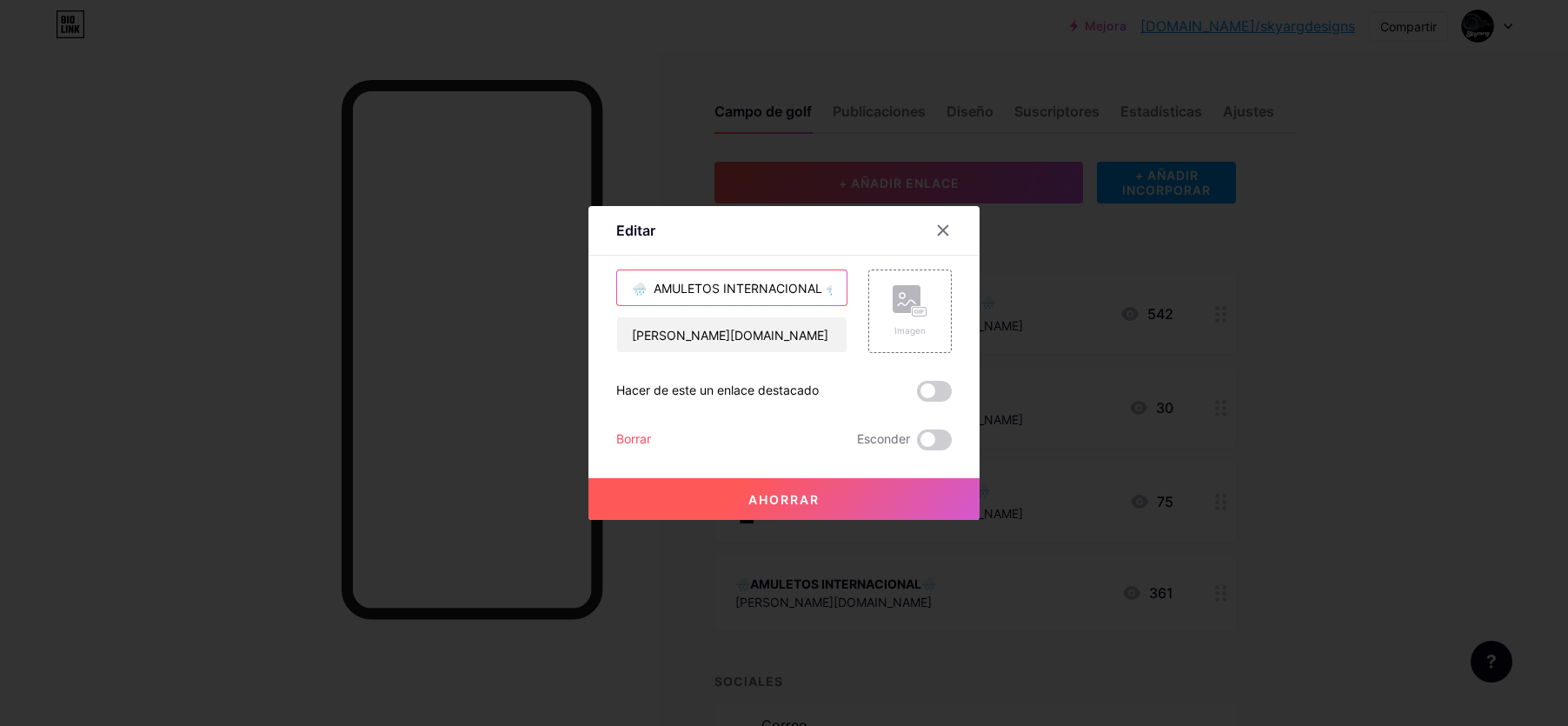
drag, startPoint x: 726, startPoint y: 288, endPoint x: 651, endPoint y: 283, distance: 75.2
click at [649, 289] on input "🌧️ AMULETOS INTERNACIONAL 🌧️" at bounding box center [732, 288] width 229 height 35
type input "🌧️TIENDA INTERNACIONAL 🌧️"
click at [885, 307] on div "Imagen" at bounding box center [910, 311] width 83 height 83
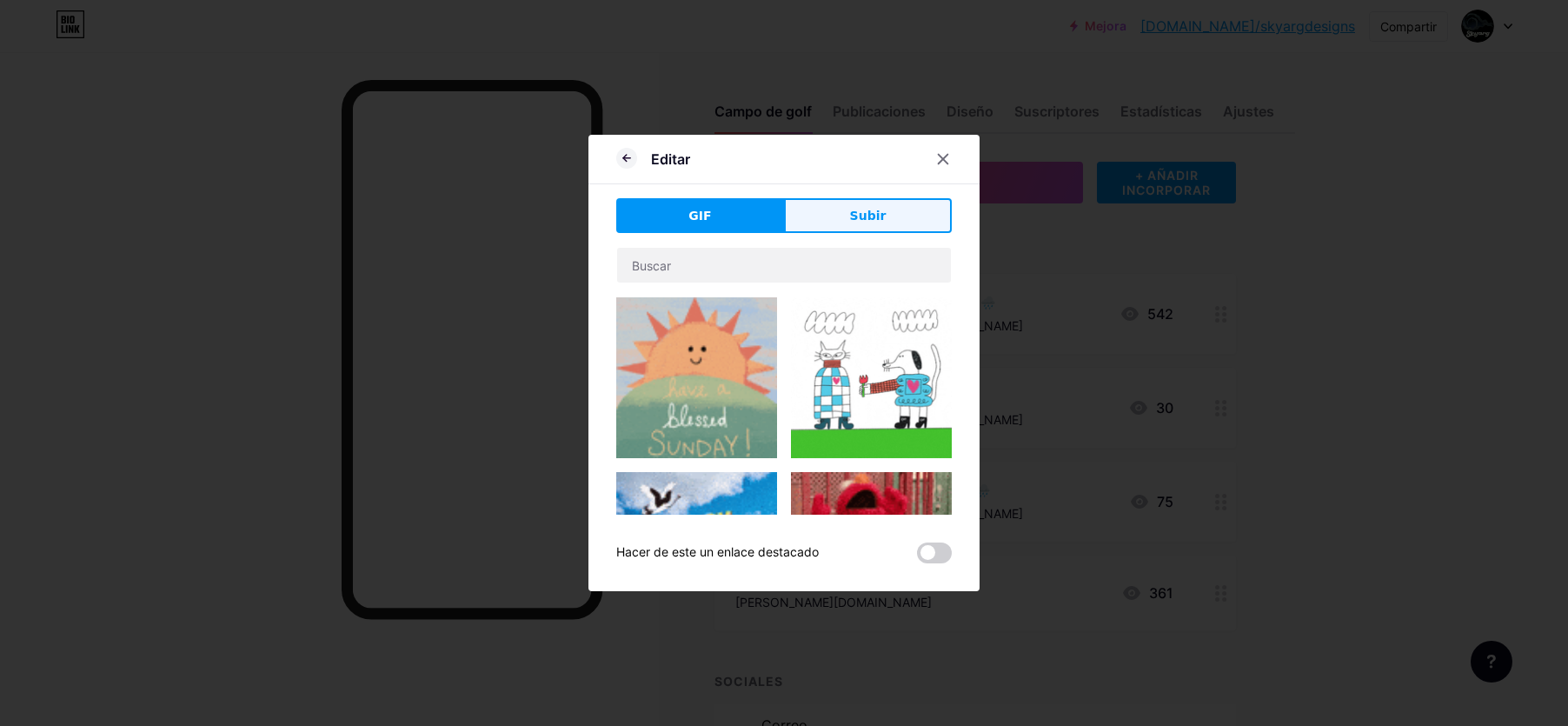
click at [850, 227] on button "Subir" at bounding box center [868, 216] width 168 height 35
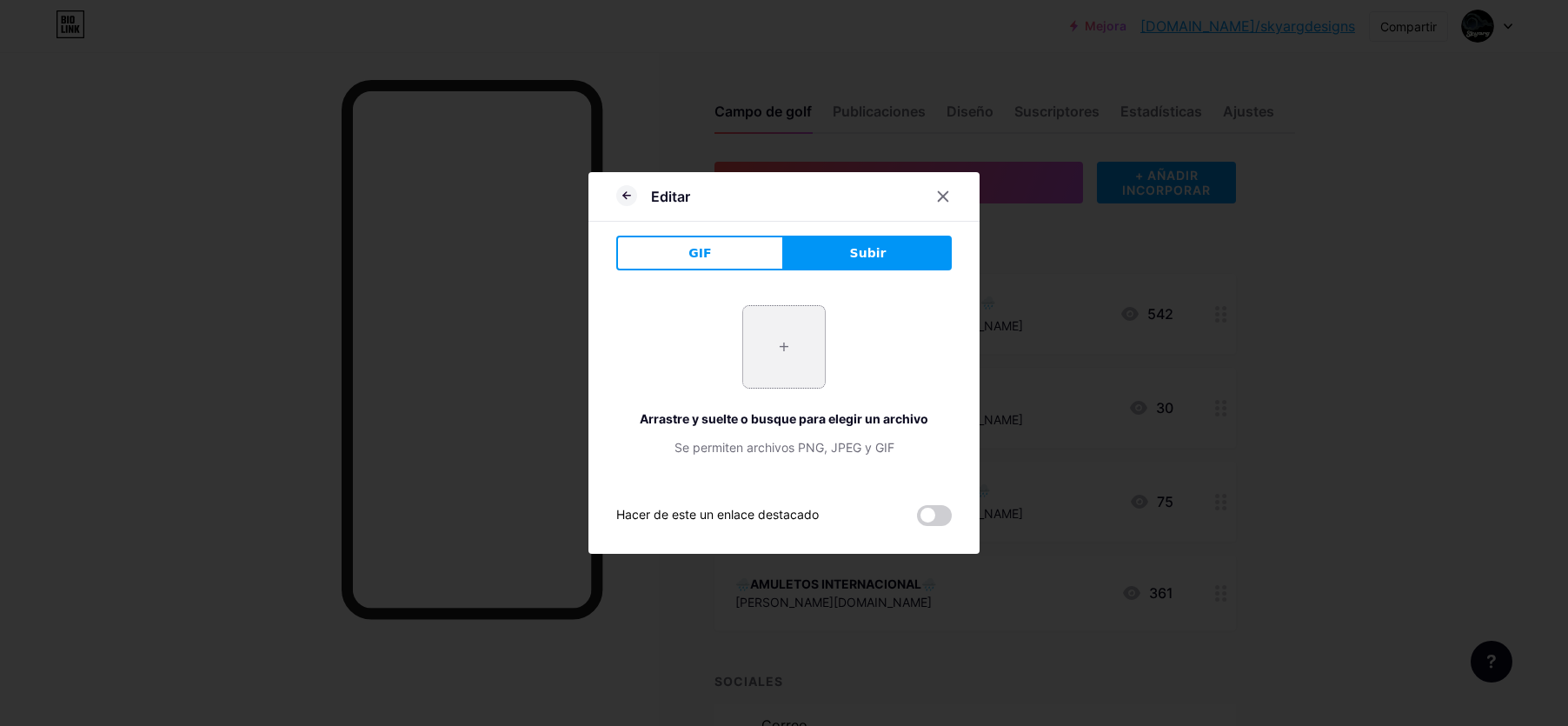
click at [796, 331] on input "file" at bounding box center [784, 347] width 81 height 81
type input "C:\fakepath\c82cb13c-1271-4cb2-8d1a-b37f07c84e72.jpg"
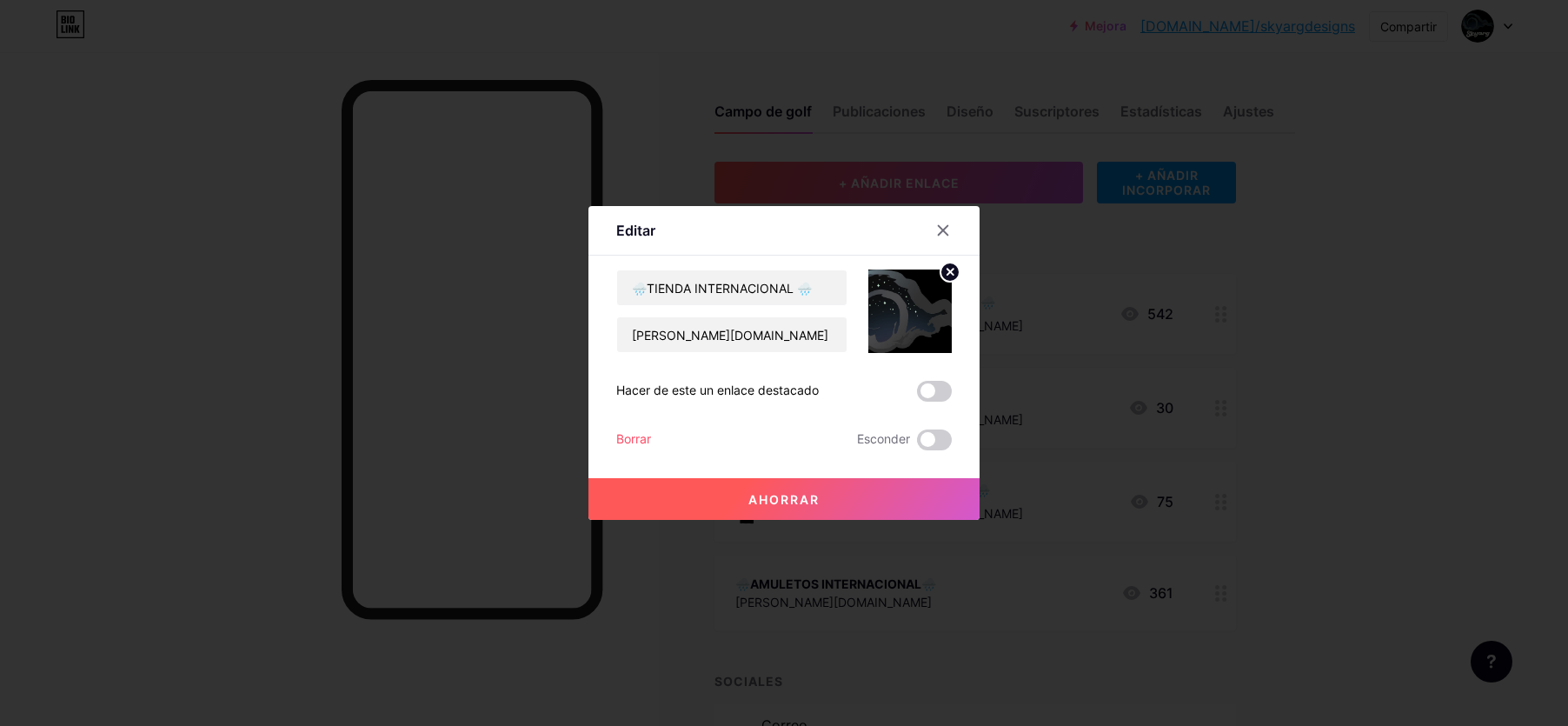
click at [950, 274] on circle at bounding box center [950, 272] width 19 height 19
click at [890, 304] on div "Imagen" at bounding box center [910, 311] width 83 height 83
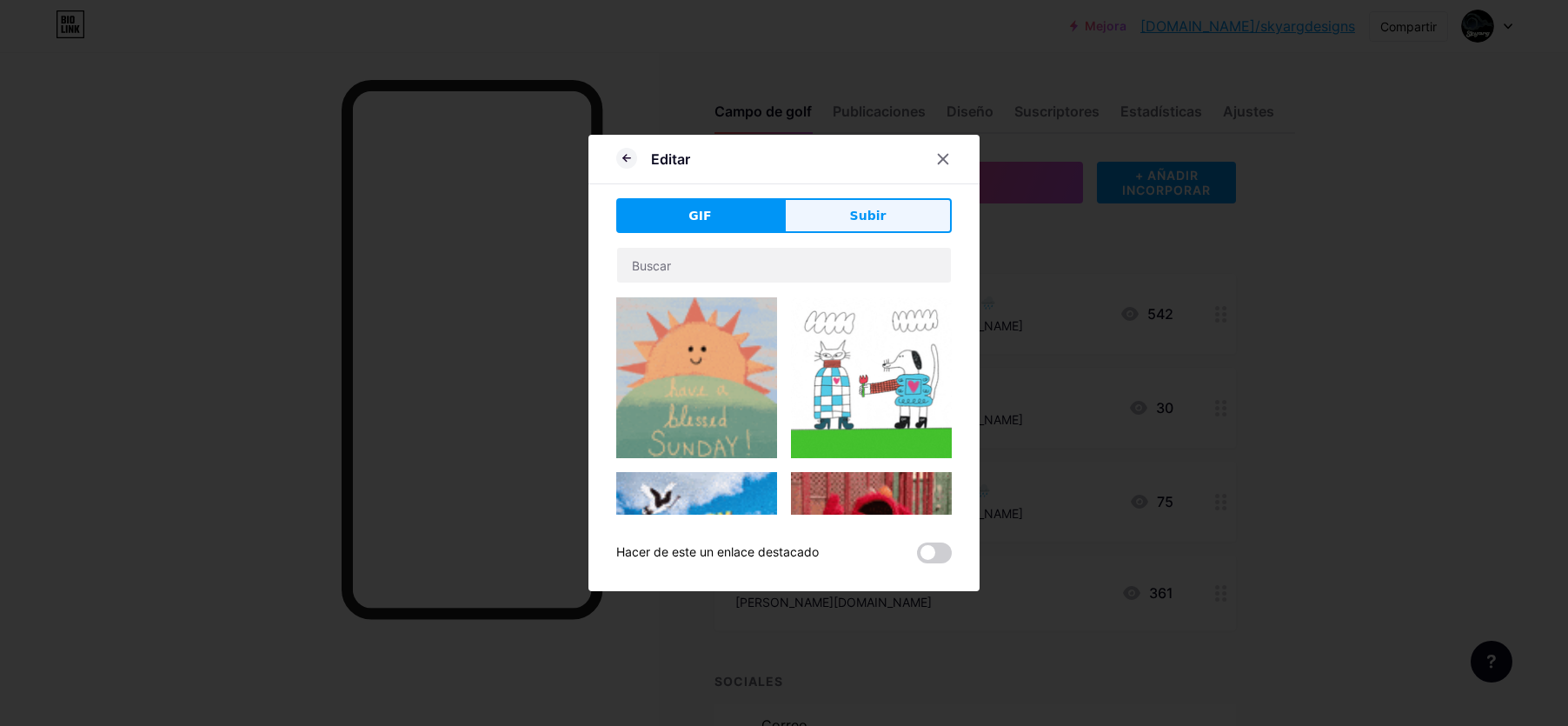
click at [918, 211] on button "Subir" at bounding box center [868, 216] width 168 height 35
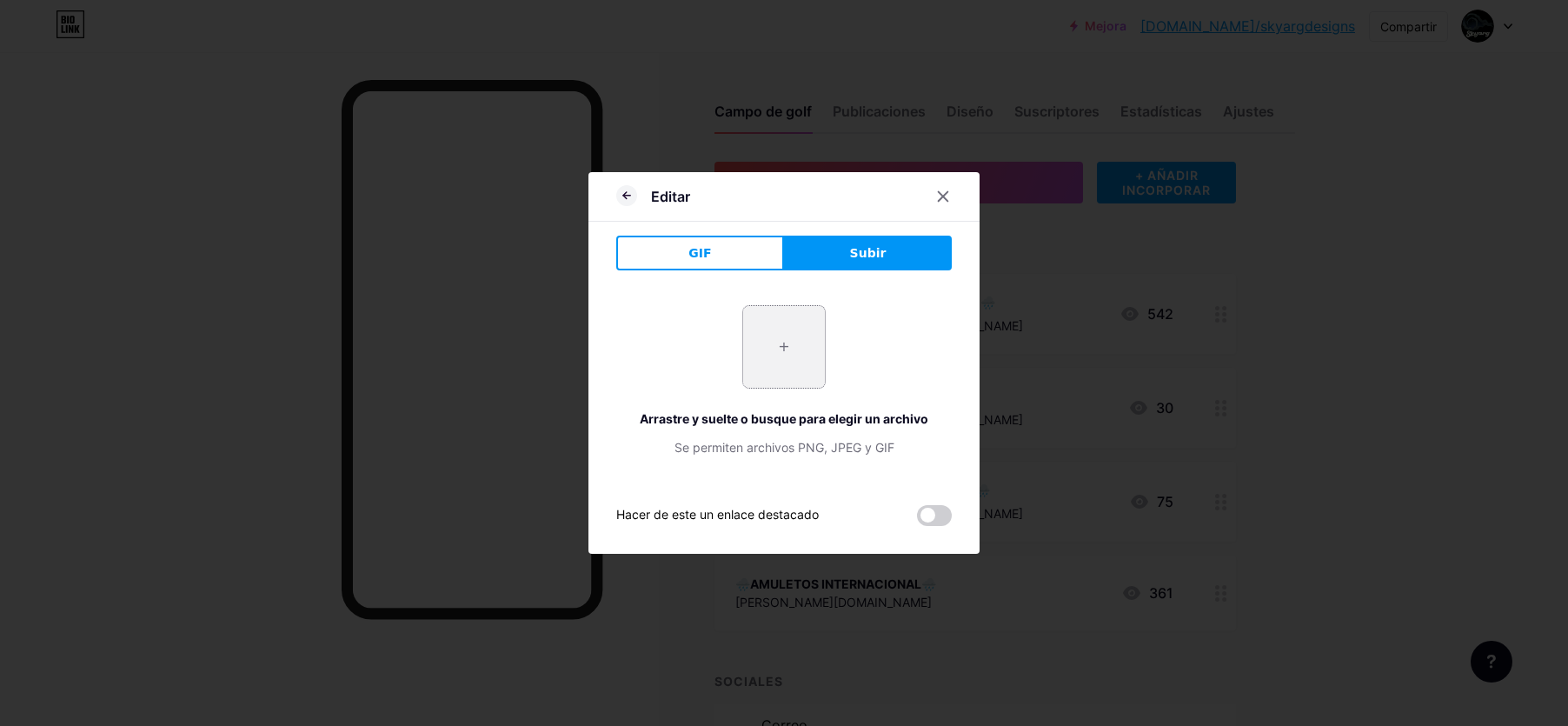
click at [789, 364] on input "file" at bounding box center [784, 347] width 81 height 81
type input "C:\fakepath\15263f61-05ef-4467-a7c1-77d010aa76fa.jpg"
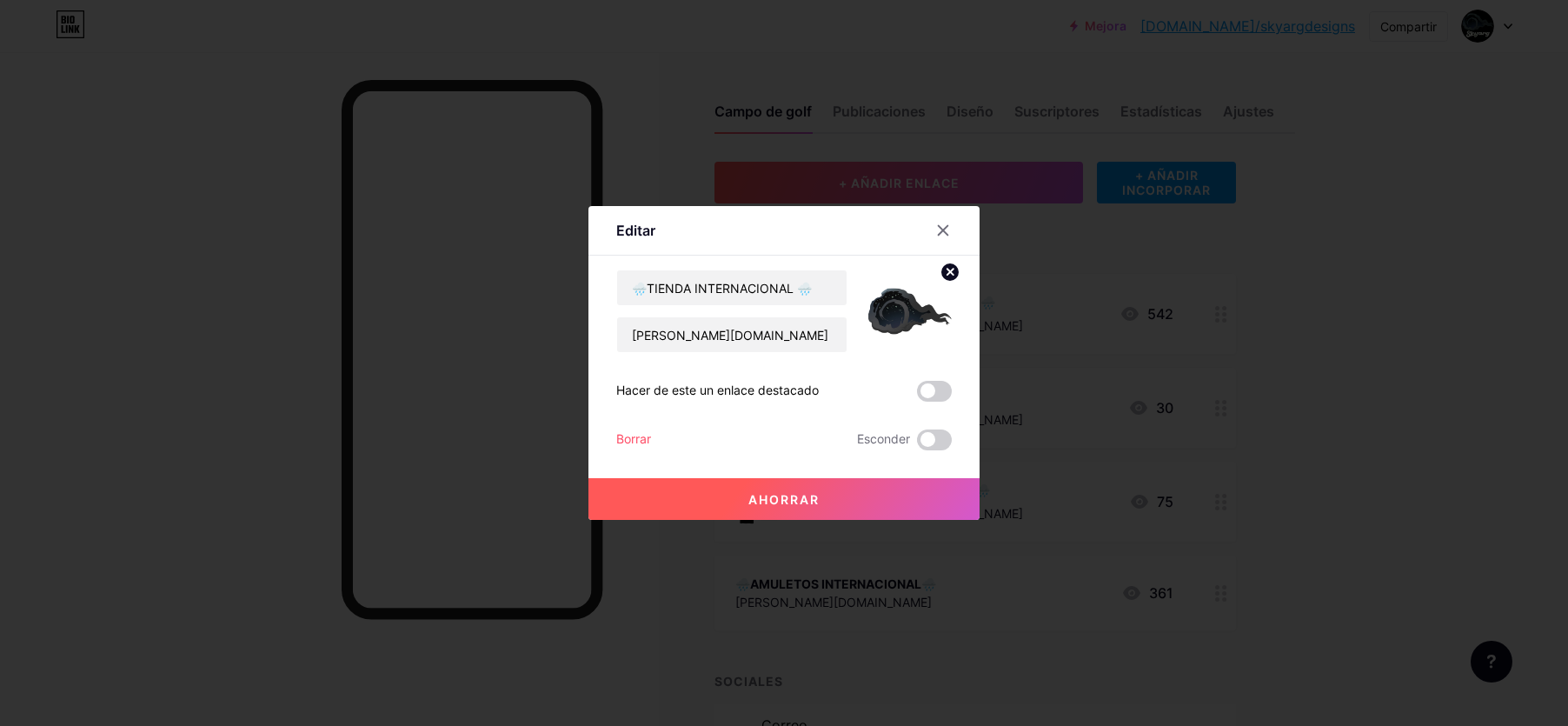
click at [745, 503] on button "Ahorrar" at bounding box center [784, 499] width 391 height 42
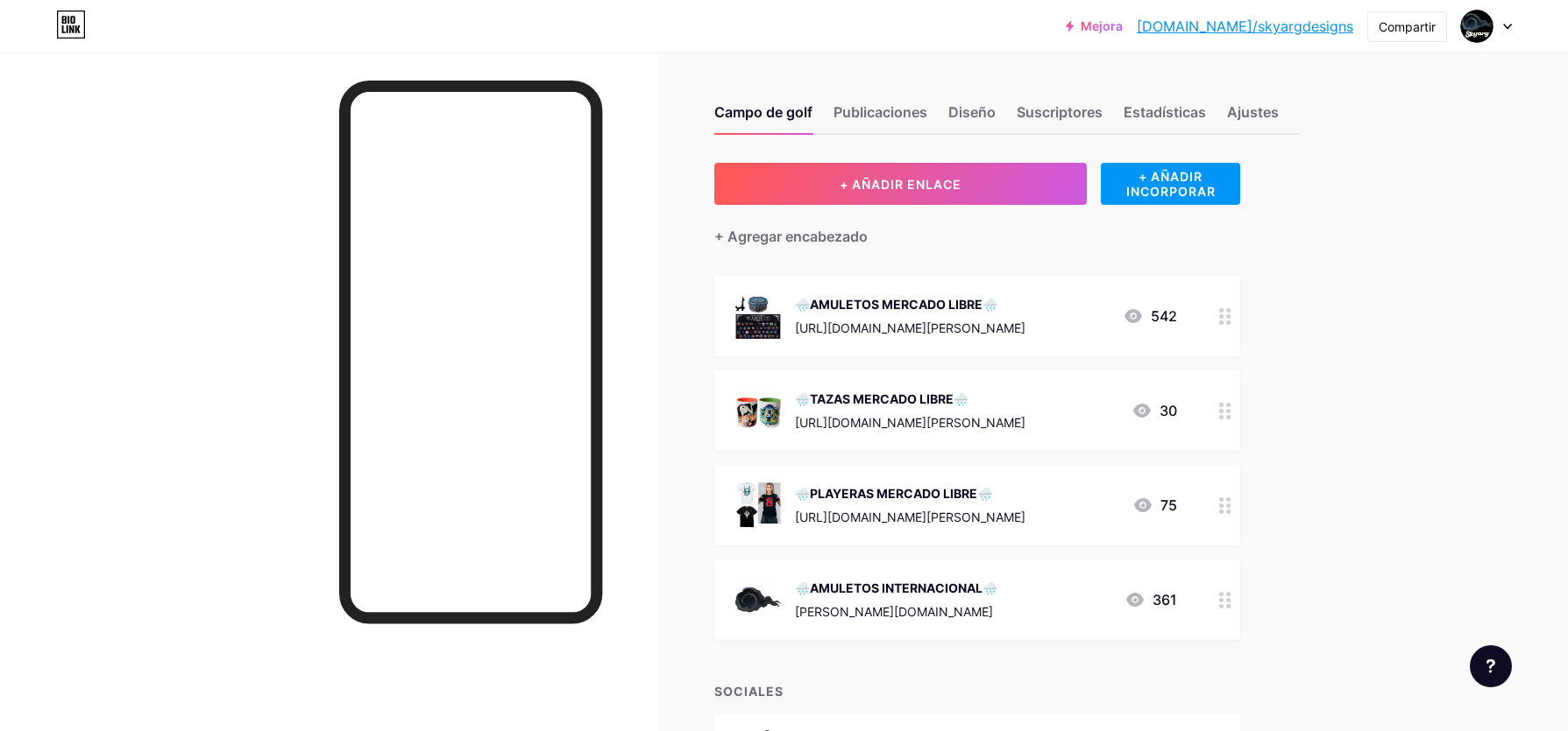
click at [826, 311] on div "🌧️AMULETOS MERCADO LIBRE🌧️" at bounding box center [910, 305] width 230 height 18
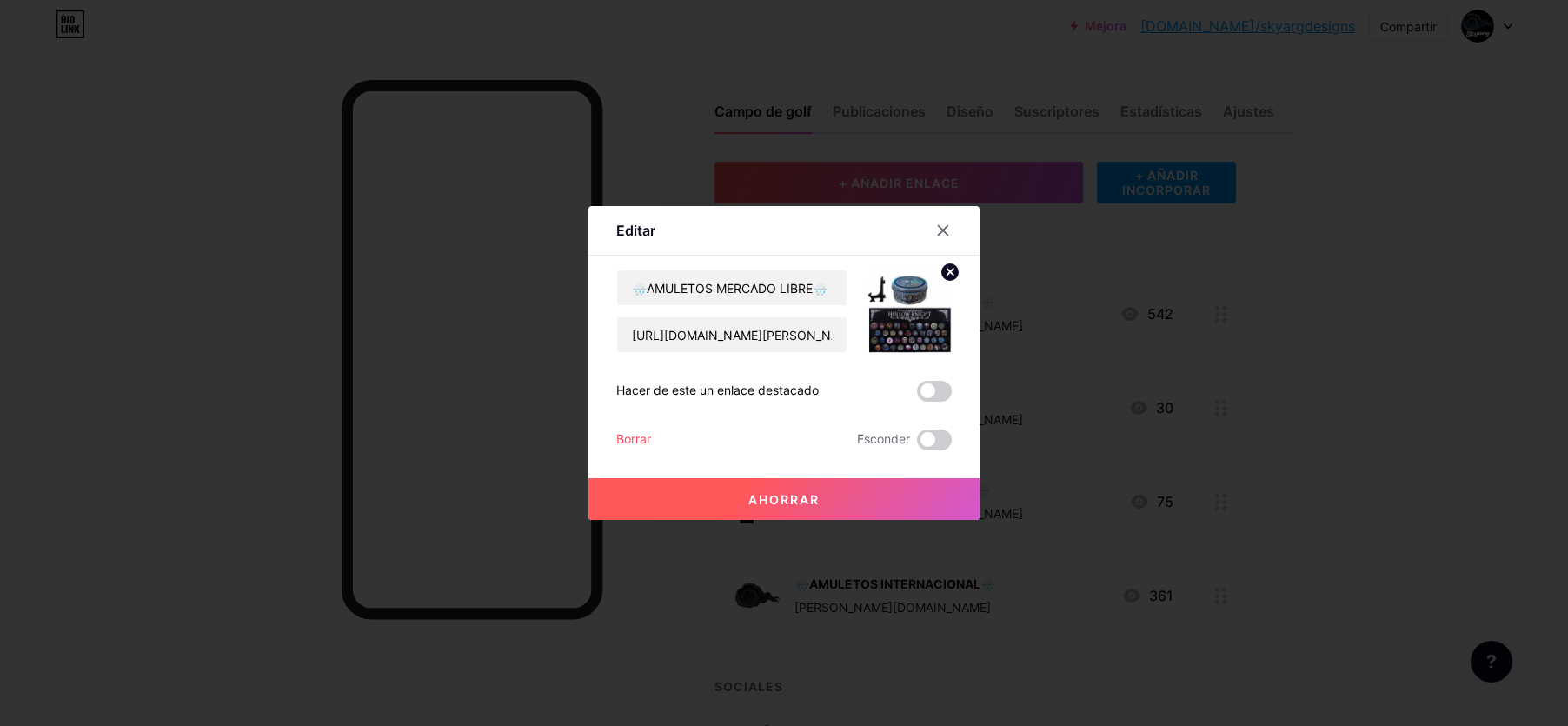
click at [208, 204] on div at bounding box center [784, 363] width 1568 height 726
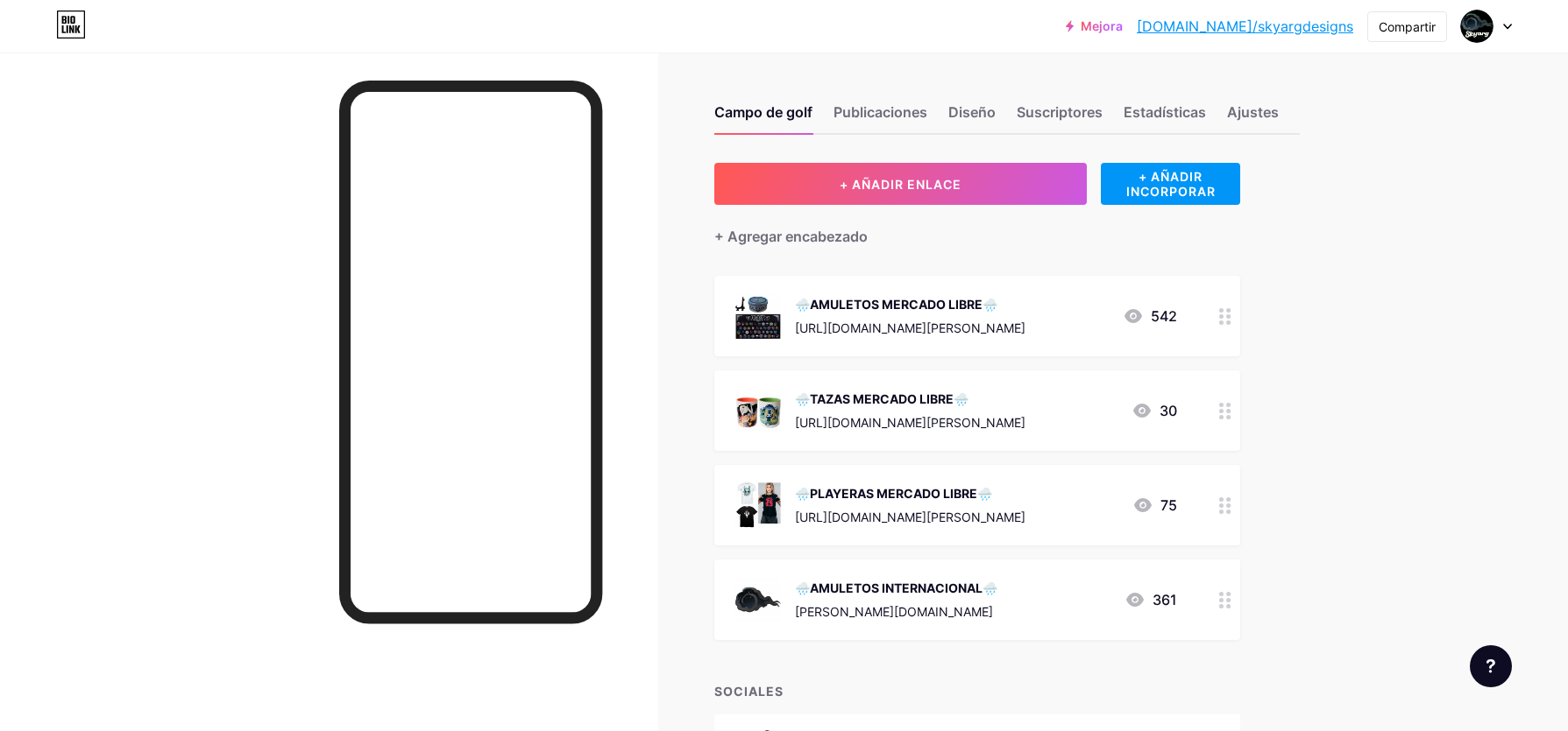
click at [1025, 297] on div "🌧️AMULETOS MERCADO LIBRE🌧️" at bounding box center [910, 305] width 230 height 18
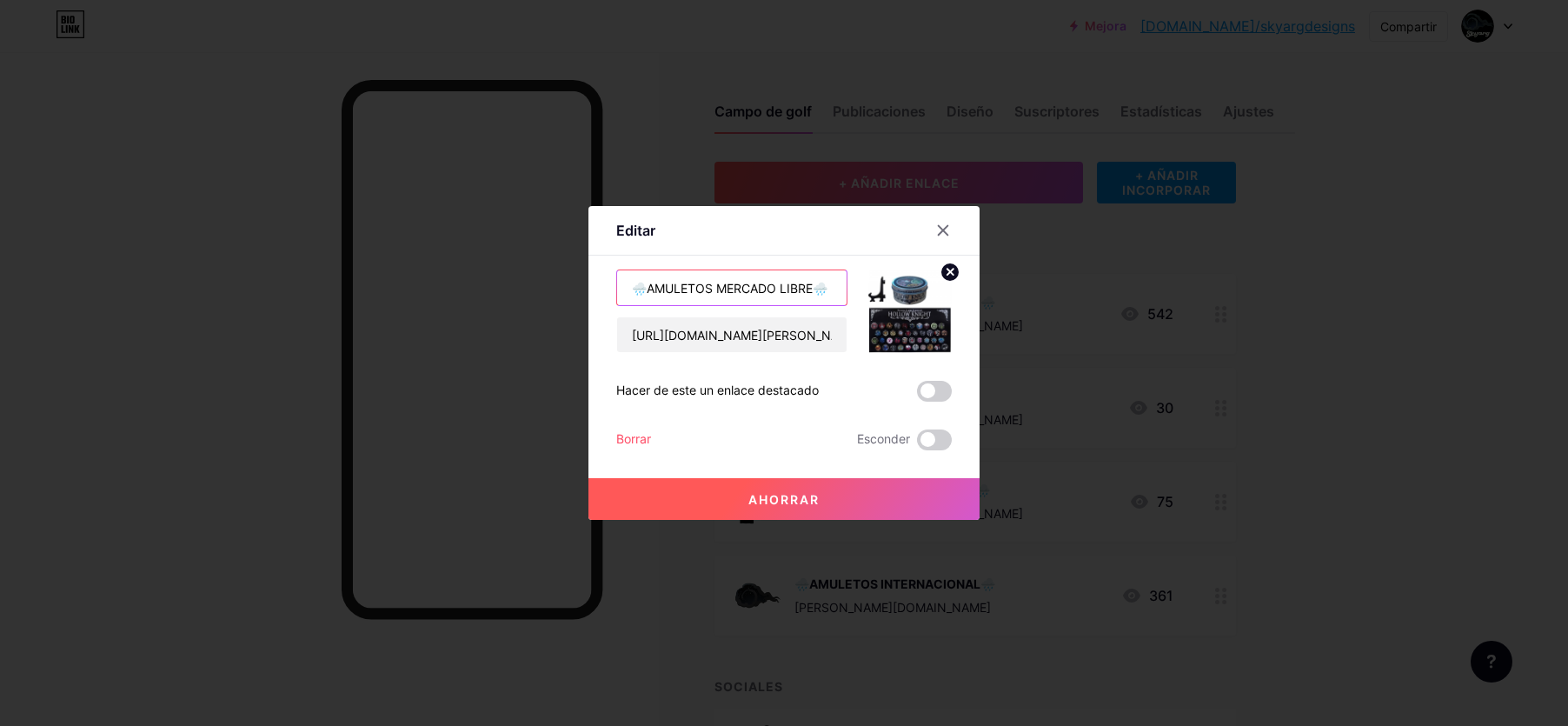
click at [650, 290] on input "🌧️AMULETOS MERCADO LIBRE🌧️" at bounding box center [732, 288] width 229 height 35
click at [815, 295] on input "AMULETOS MERCADO LIBRE🌧️" at bounding box center [732, 288] width 229 height 35
type input "AMULETOS MERCADO LIBRE"
click at [815, 498] on font "Ahorrar" at bounding box center [784, 500] width 71 height 15
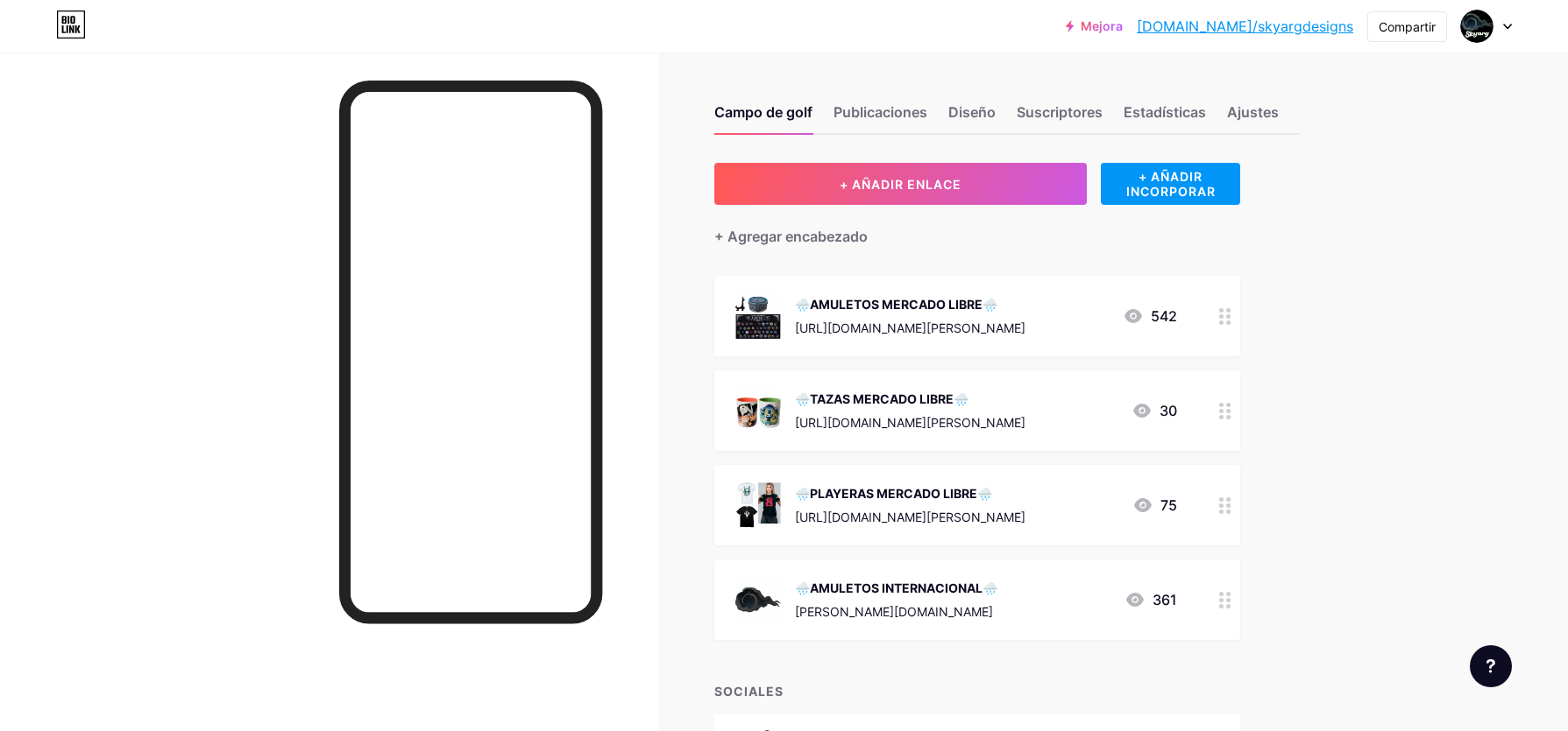
click at [853, 397] on font "🌧️TAZAS MERCADO LIBRE🌧️" at bounding box center [882, 399] width 173 height 15
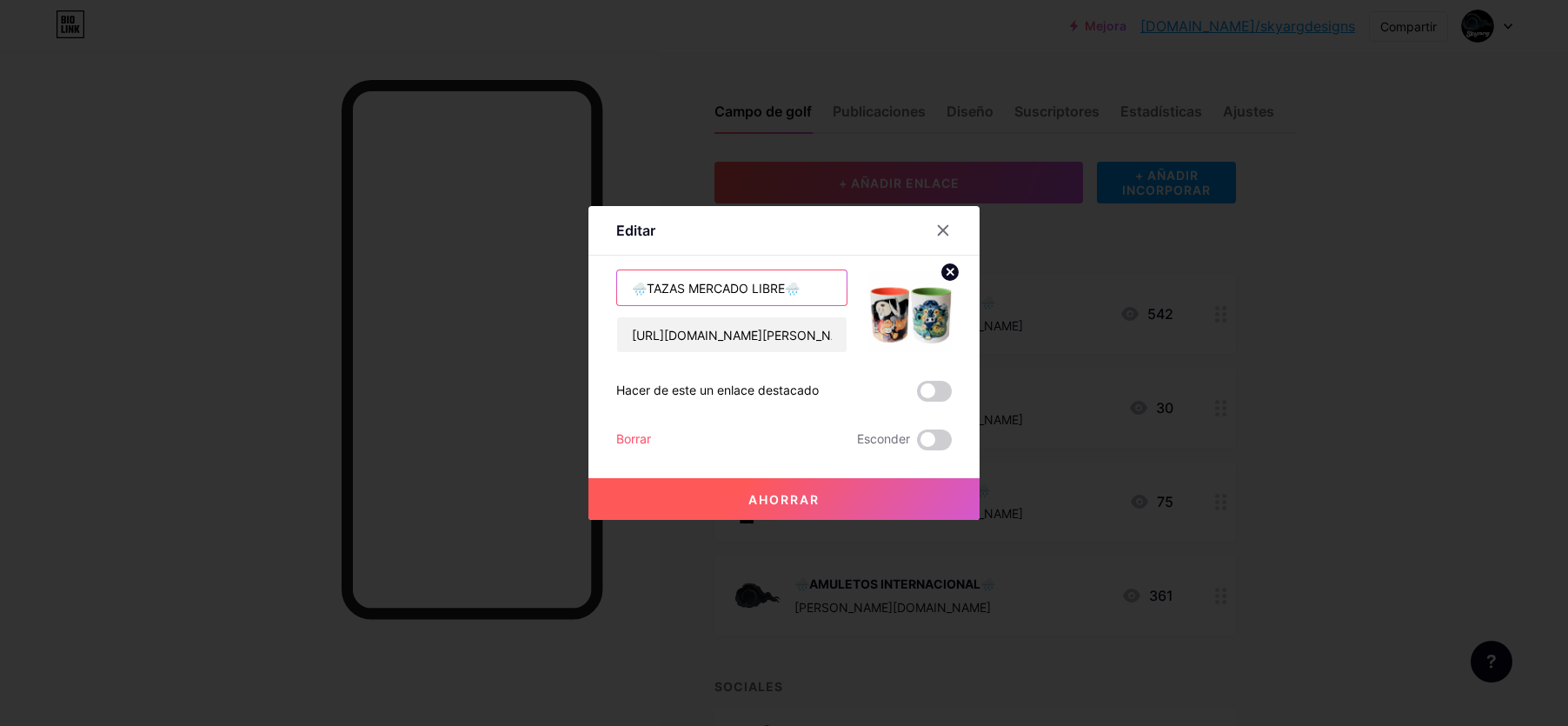
click at [650, 288] on input "🌧️TAZAS MERCADO LIBRE🌧️" at bounding box center [732, 288] width 229 height 35
click at [789, 285] on input "TAZAS MERCADO LIBRE🌧️" at bounding box center [732, 288] width 229 height 35
type input "TAZAS MERCADO LIBRE"
click at [806, 494] on font "Ahorrar" at bounding box center [784, 500] width 71 height 15
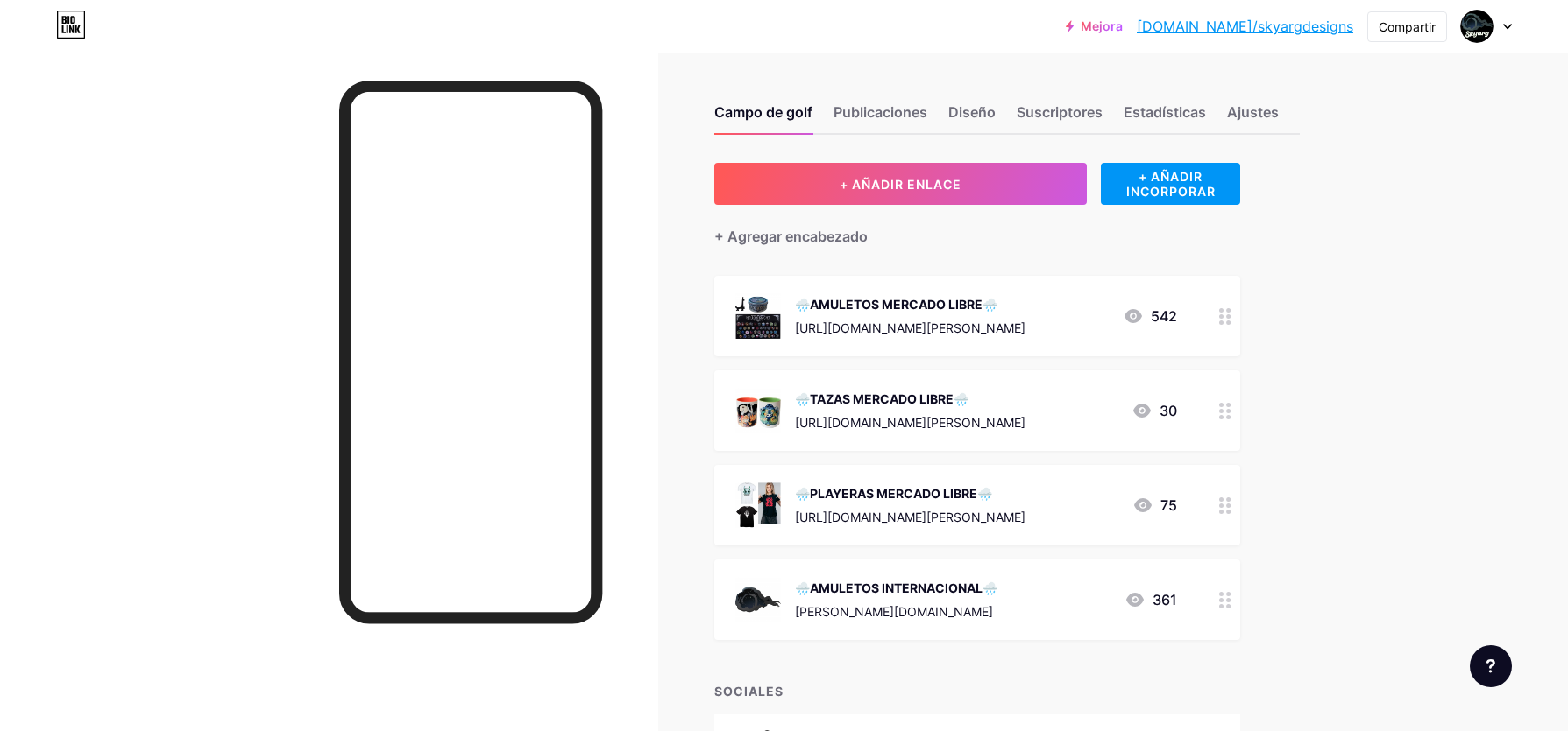
click at [901, 391] on font "🌧️TAZAS MERCADO LIBRE🌧️" at bounding box center [882, 399] width 173 height 15
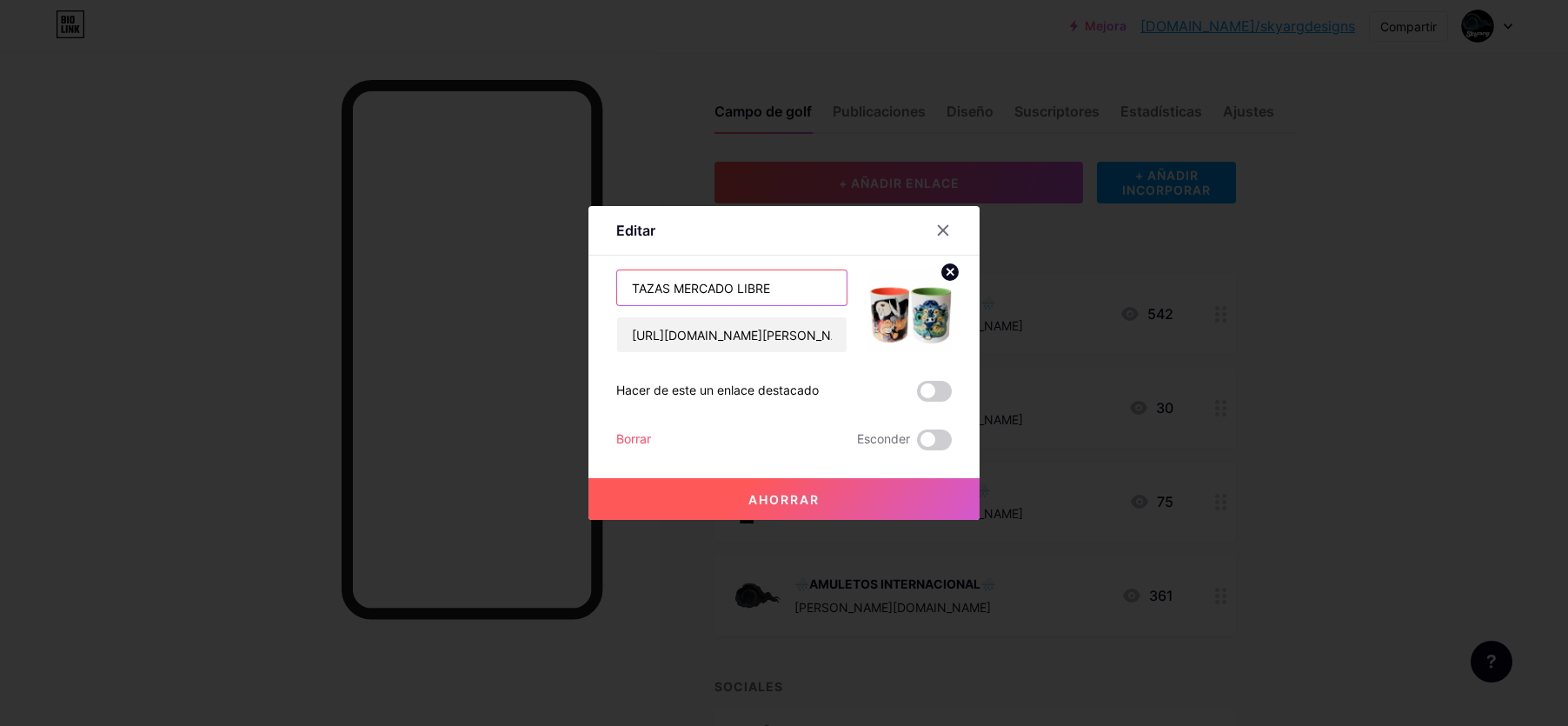
click at [634, 286] on input "TAZAS MERCADO LIBRE" at bounding box center [732, 288] width 229 height 35
click at [790, 291] on input "TAZAS MERCADO LIBRE" at bounding box center [732, 288] width 229 height 35
click at [800, 294] on input "TAZAS MERCADO LIBRE" at bounding box center [732, 288] width 229 height 35
drag, startPoint x: 773, startPoint y: 289, endPoint x: 635, endPoint y: 289, distance: 138.0
click at [635, 289] on input "TAZAS MERCADO LIBRE" at bounding box center [732, 288] width 229 height 35
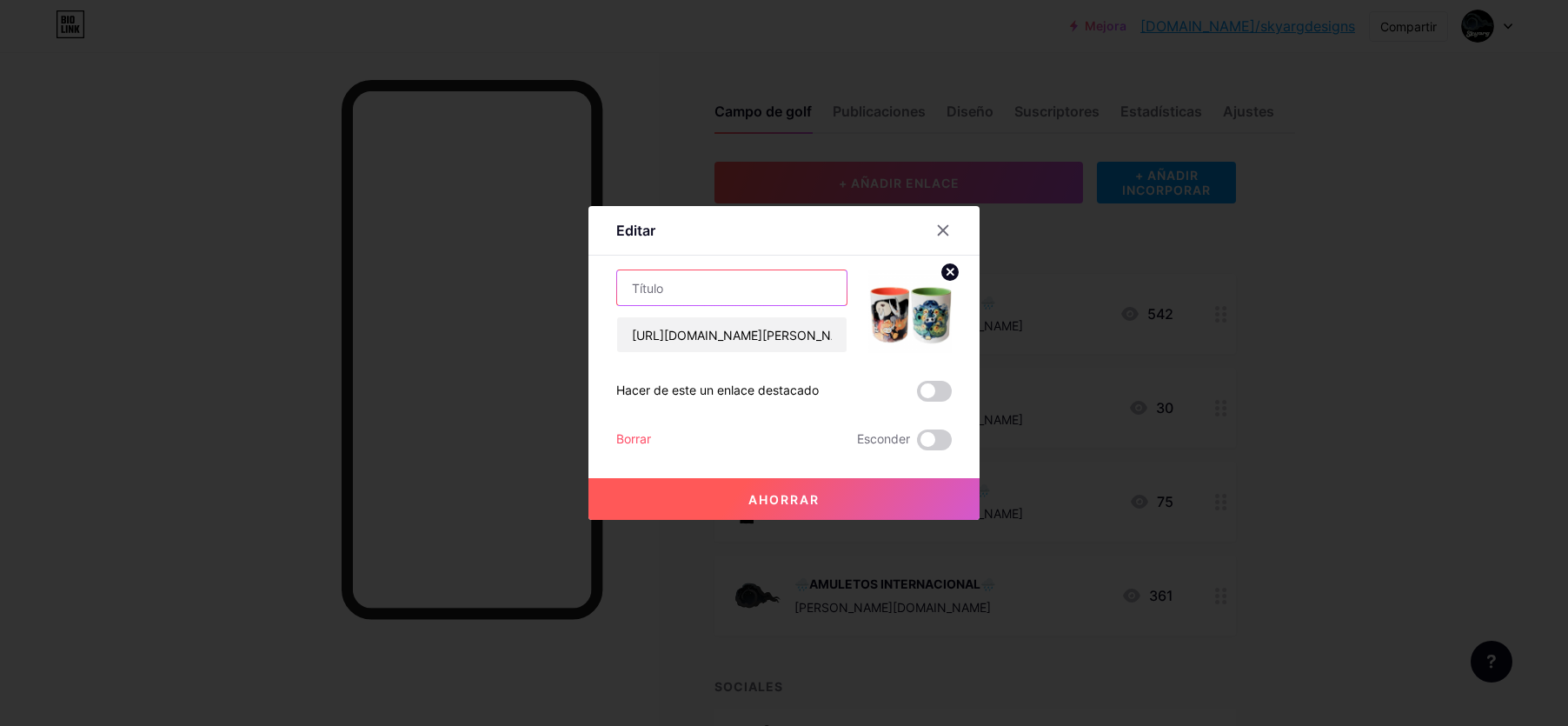
drag, startPoint x: 832, startPoint y: 292, endPoint x: 636, endPoint y: 289, distance: 196.0
click at [636, 289] on input "text" at bounding box center [732, 288] width 229 height 35
paste input "TAZAS MERCADO LIBRE"
type input "TAZAS MERCADO LIBRE"
click at [753, 502] on font "Ahorrar" at bounding box center [784, 500] width 71 height 15
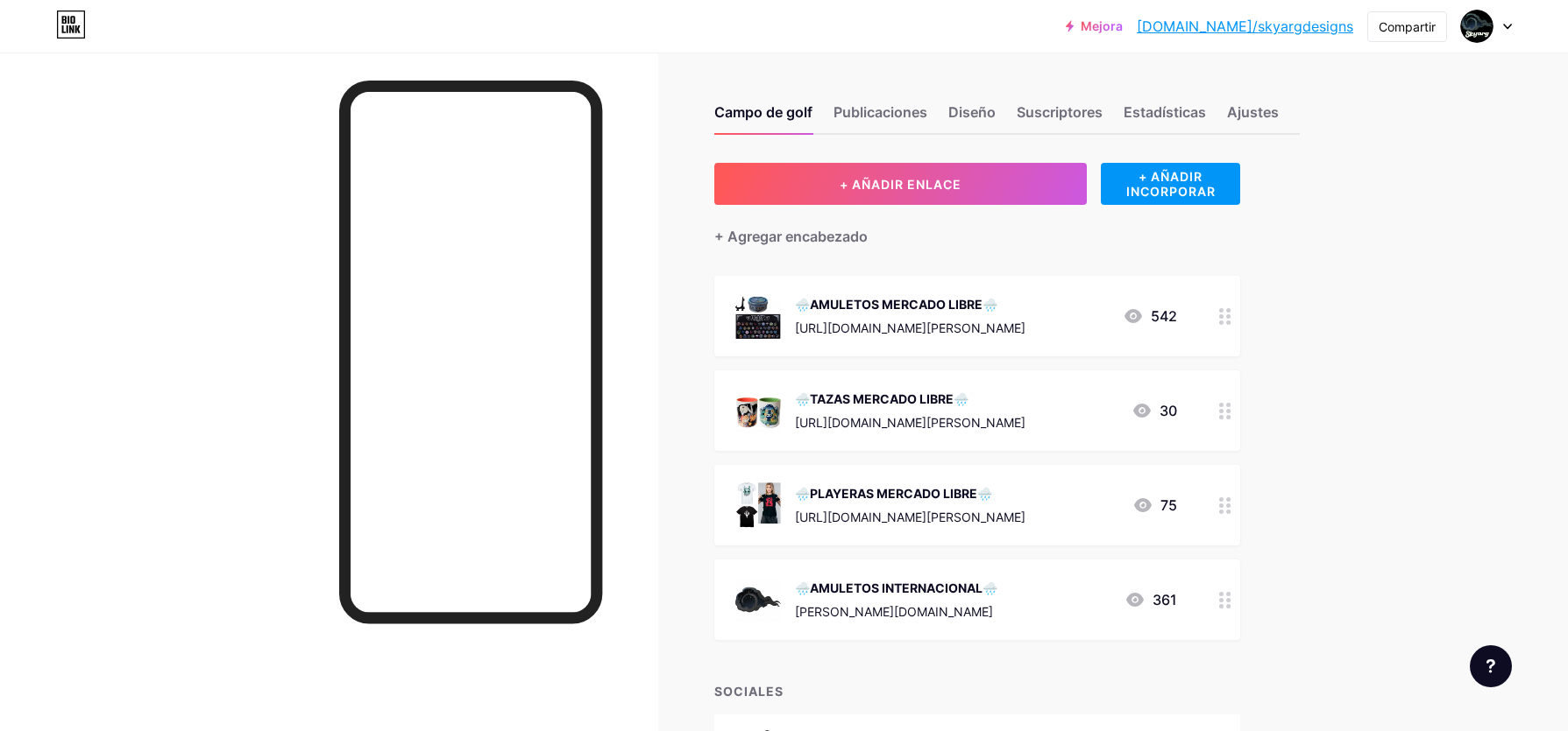
click at [841, 494] on font "🌧️PLAYERAS MERCADO LIBRE🌧️" at bounding box center [894, 493] width 197 height 15
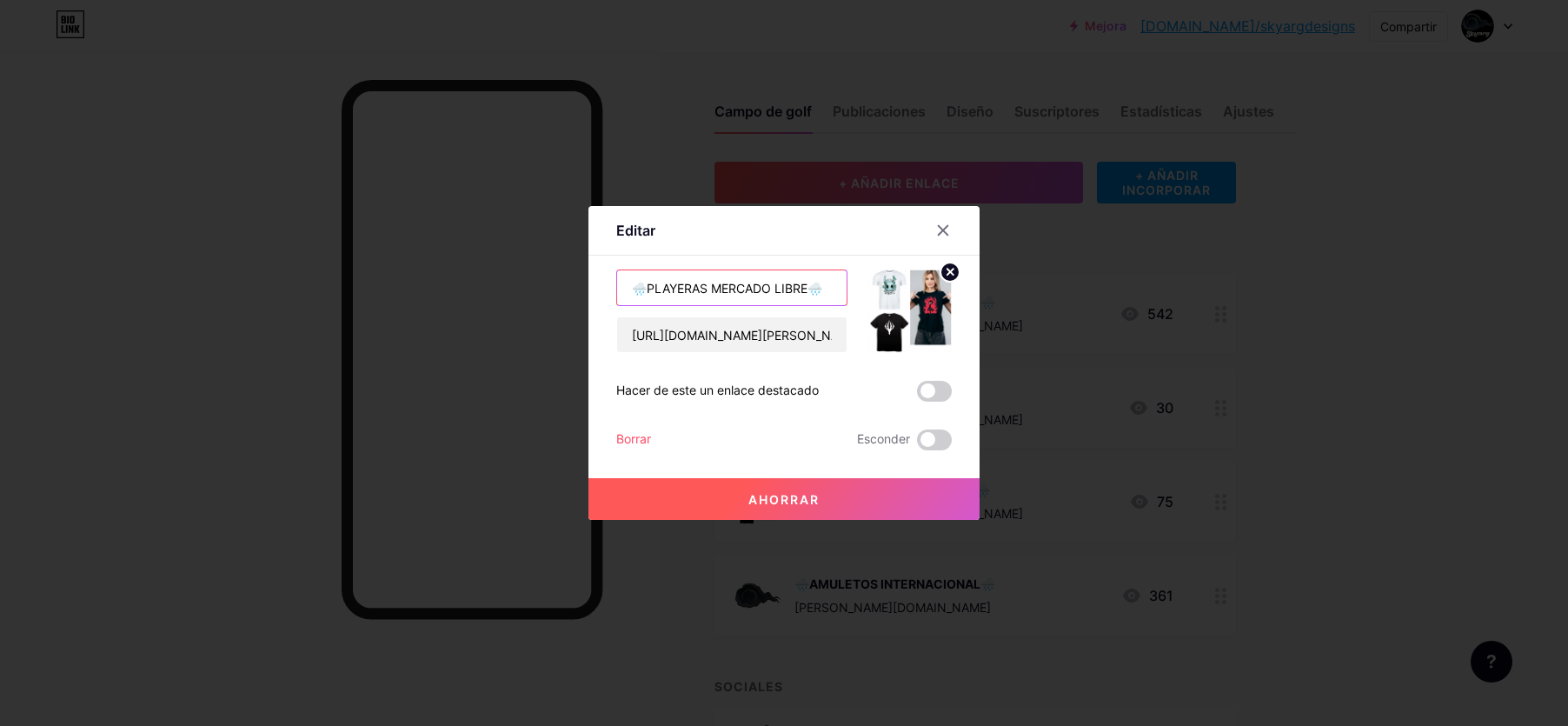
click at [651, 291] on input "🌧️PLAYERAS MERCADO LIBRE🌧️" at bounding box center [732, 288] width 229 height 35
click at [811, 289] on input "PLAYERAS MERCADO LIBRE🌧️" at bounding box center [732, 288] width 229 height 35
type input "PLAYERAS MERCADO LIBRE"
click at [796, 503] on font "Ahorrar" at bounding box center [784, 500] width 71 height 15
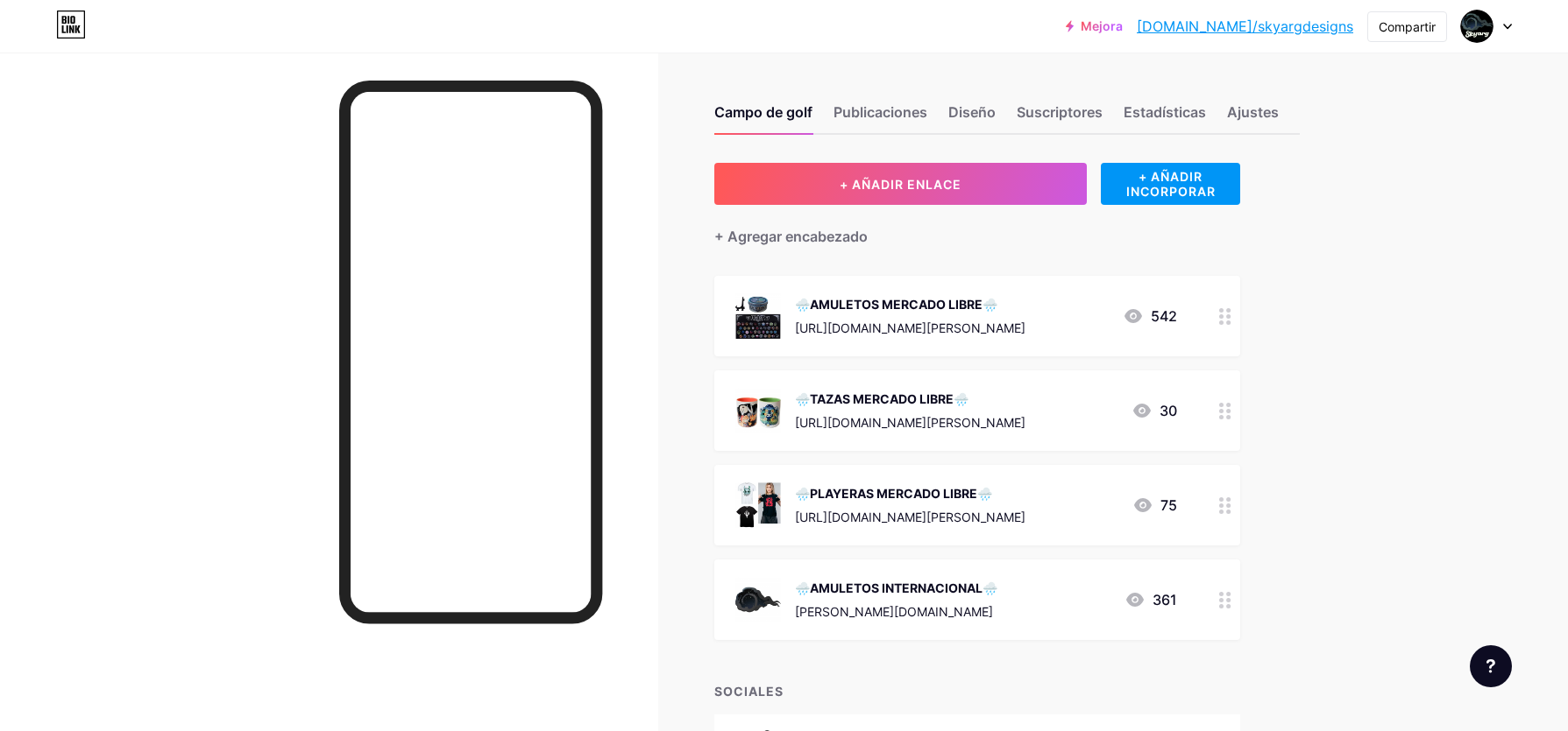
click at [840, 592] on font "🌧️AMULETOS INTERNACIONAL🌧️" at bounding box center [896, 588] width 203 height 15
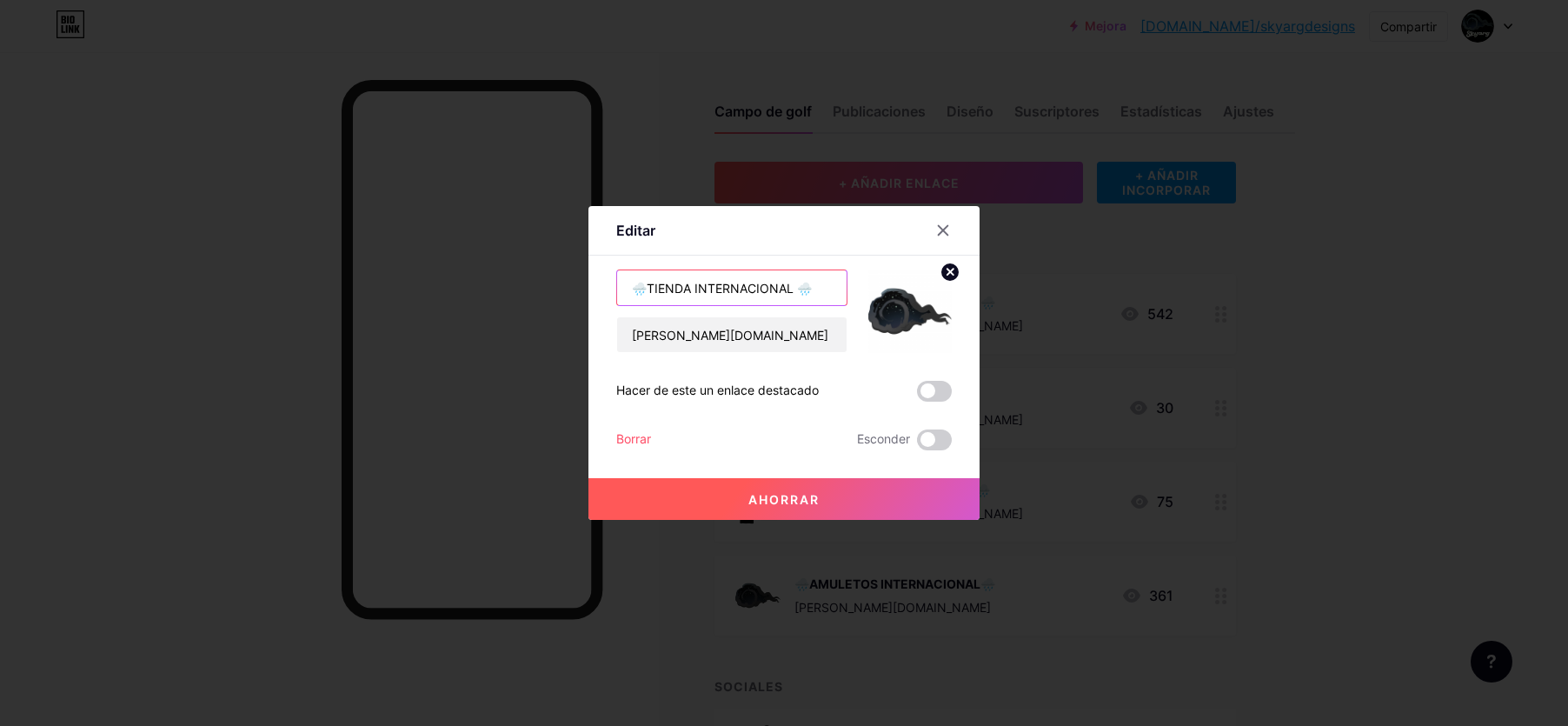
click at [649, 295] on input "🌧️TIENDA INTERNACIONAL 🌧️" at bounding box center [732, 288] width 229 height 35
click at [791, 295] on input "TIENDA INTERNACIONAL 🌧️" at bounding box center [732, 288] width 229 height 35
click at [634, 289] on input "TIENDA INTERNACIONAL" at bounding box center [732, 288] width 229 height 35
type input "TIENDA INTERNACIONAL"
click at [758, 495] on font "Ahorrar" at bounding box center [784, 500] width 71 height 15
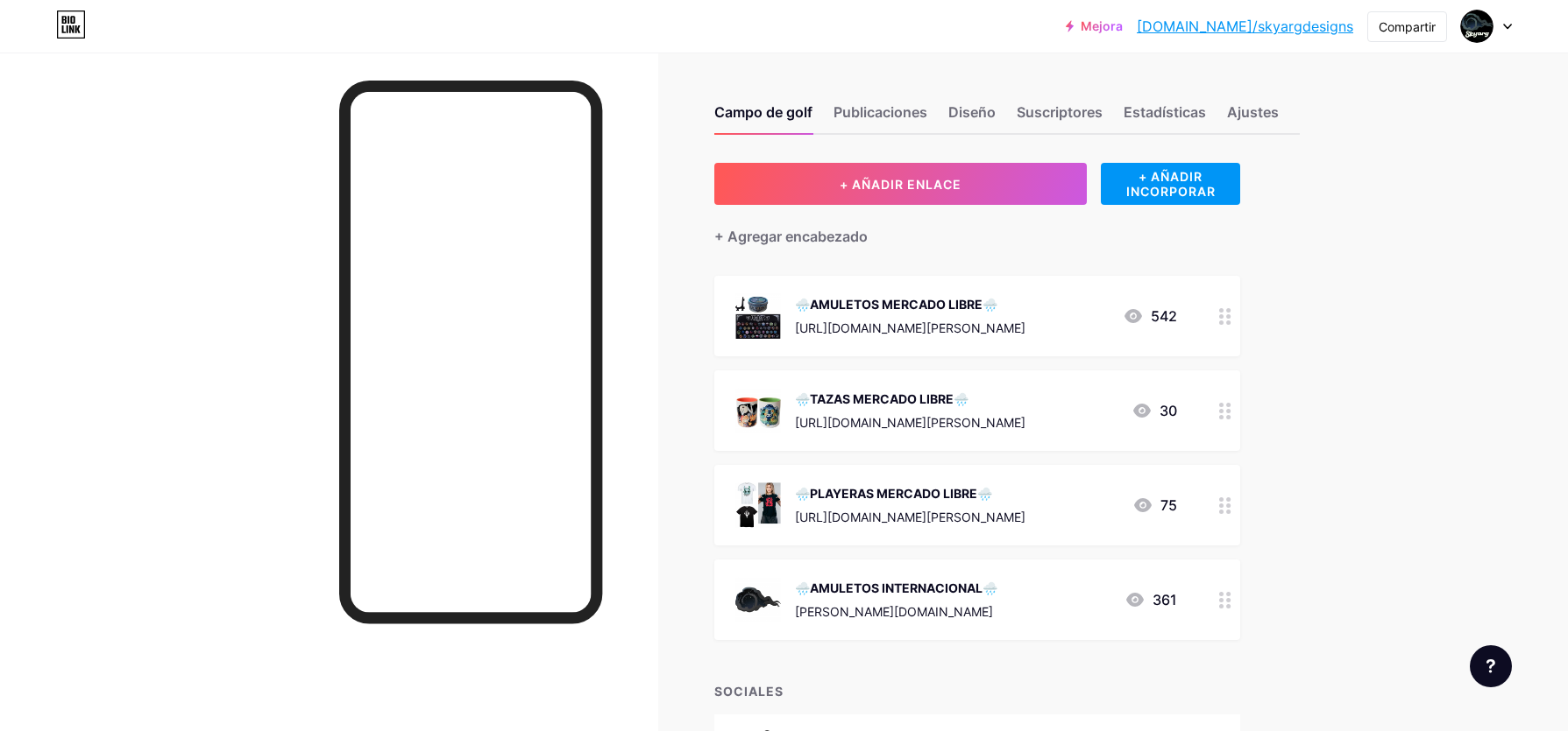
click at [768, 535] on div "🌧️PLAYERAS MERCADO LIBRE🌧️ [URL][DOMAIN_NAME][PERSON_NAME] 75" at bounding box center [977, 505] width 526 height 81
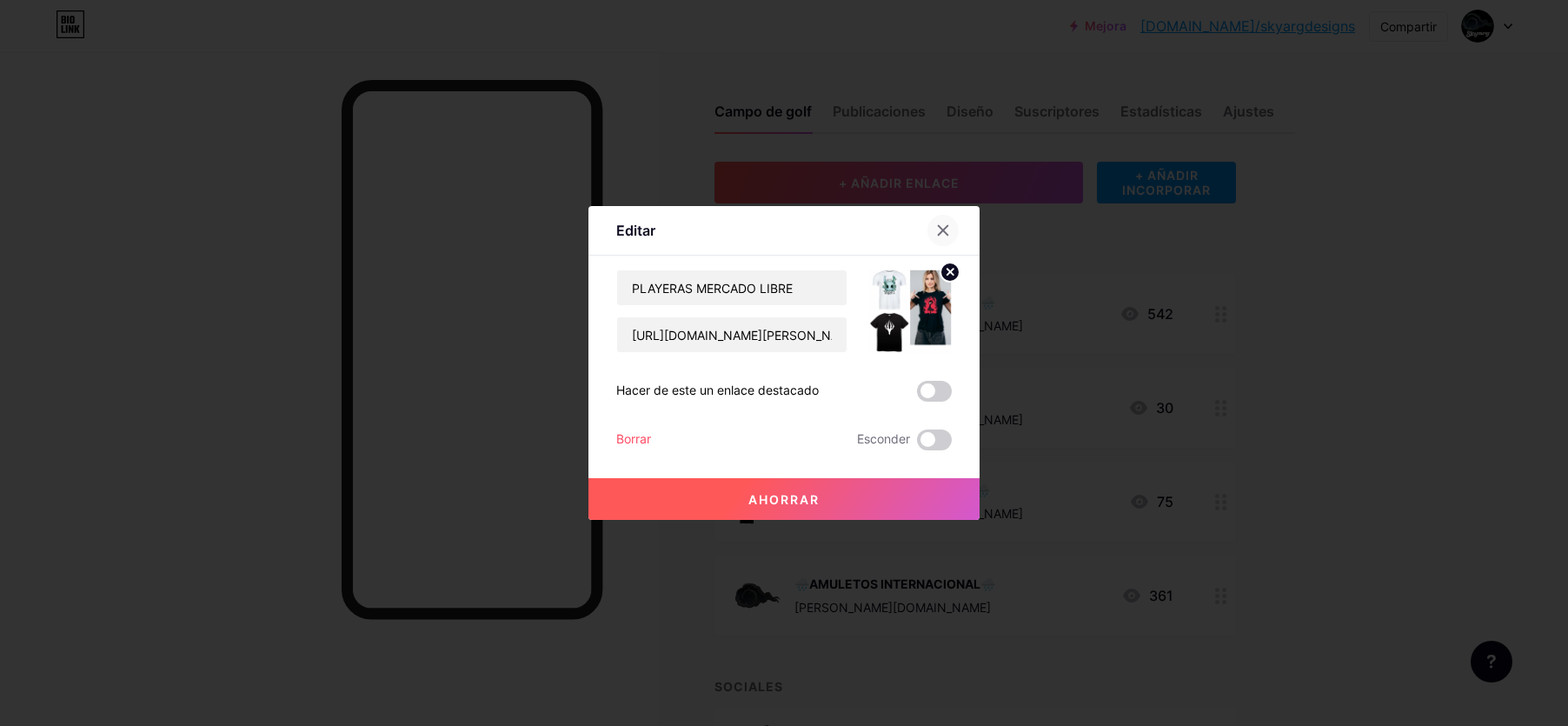
click at [947, 227] on icon at bounding box center [944, 230] width 9 height 9
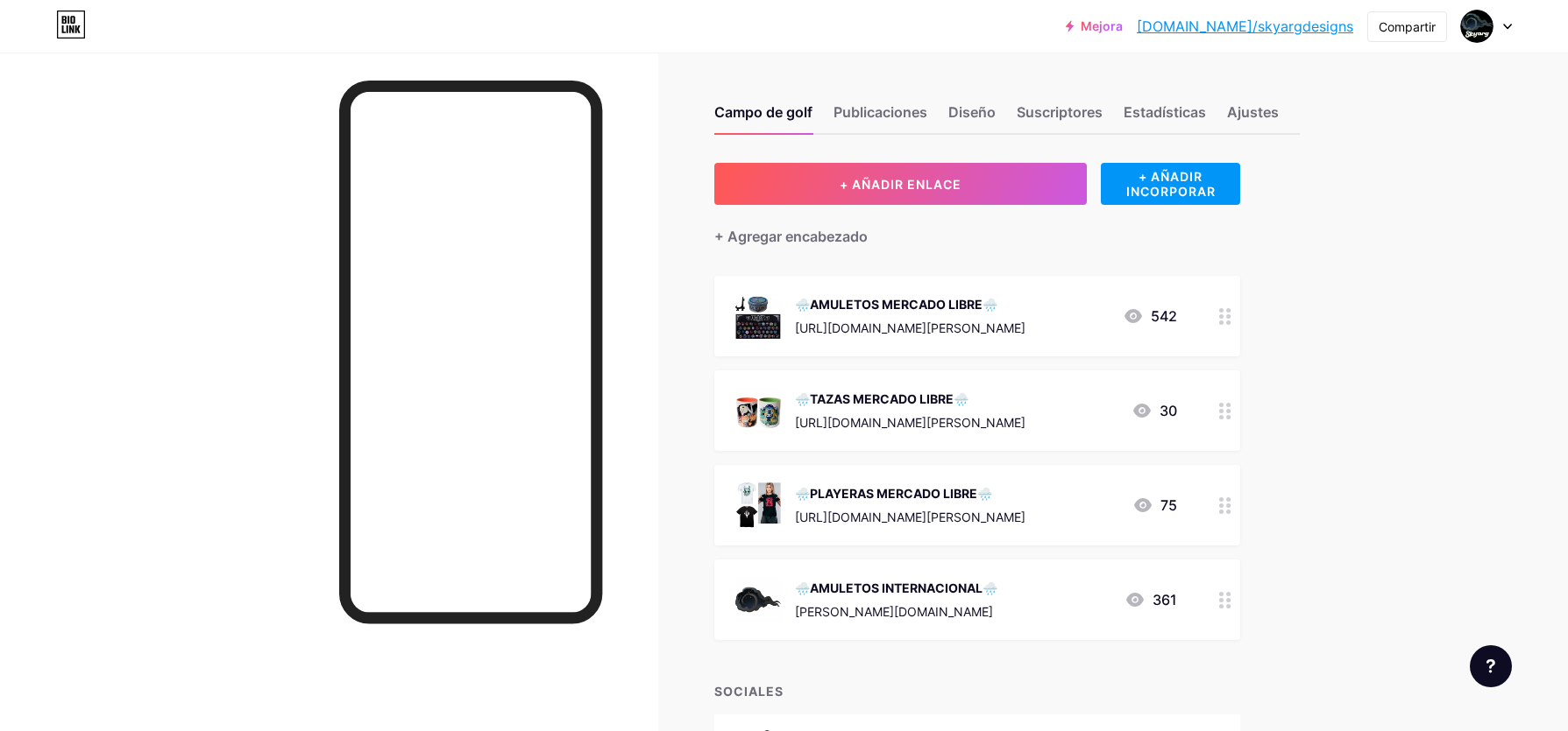
click at [1387, 461] on div "Mejora [DOMAIN_NAME]/[PERSON_NAME]... [DOMAIN_NAME]/skyargdesigns Compartir Cam…" at bounding box center [784, 458] width 1568 height 918
